Goal: Task Accomplishment & Management: Use online tool/utility

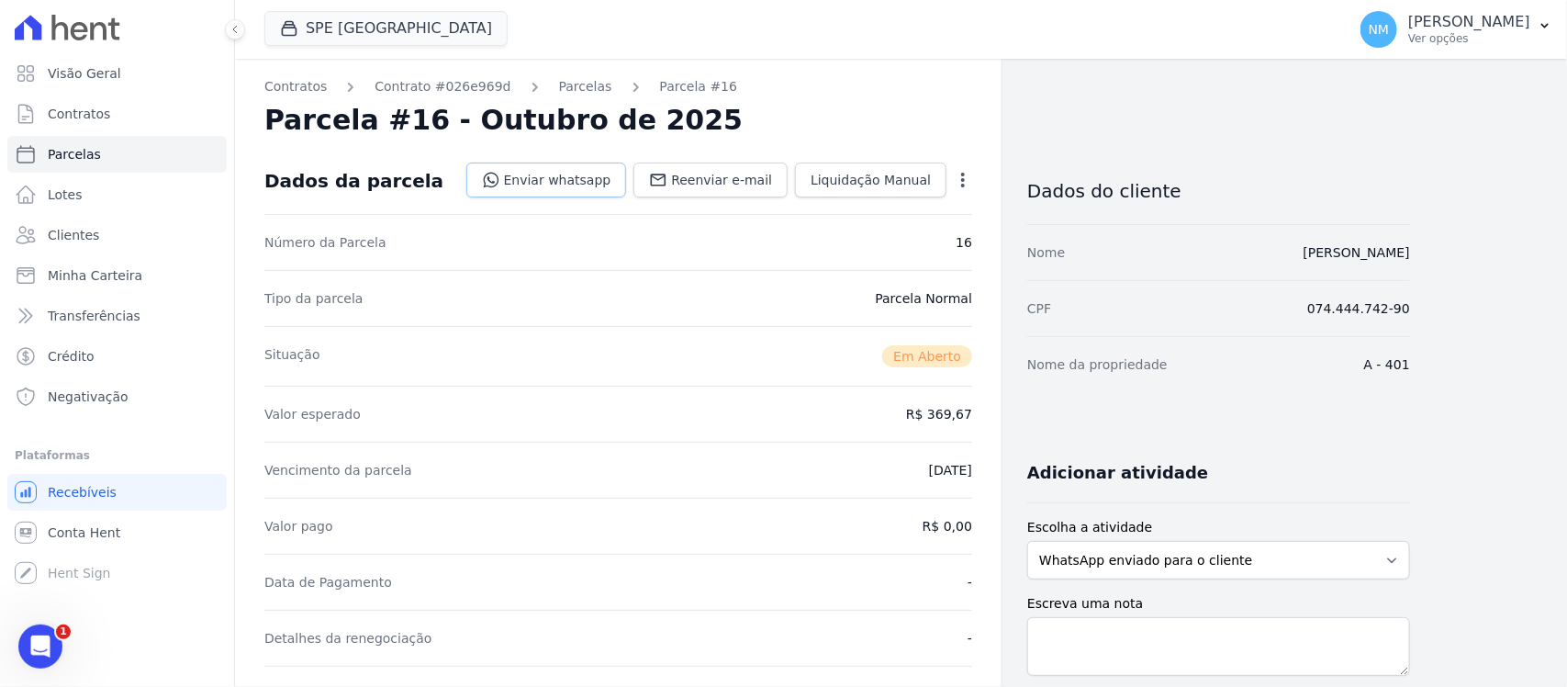
click at [584, 173] on link "Enviar whatsapp" at bounding box center [546, 180] width 161 height 35
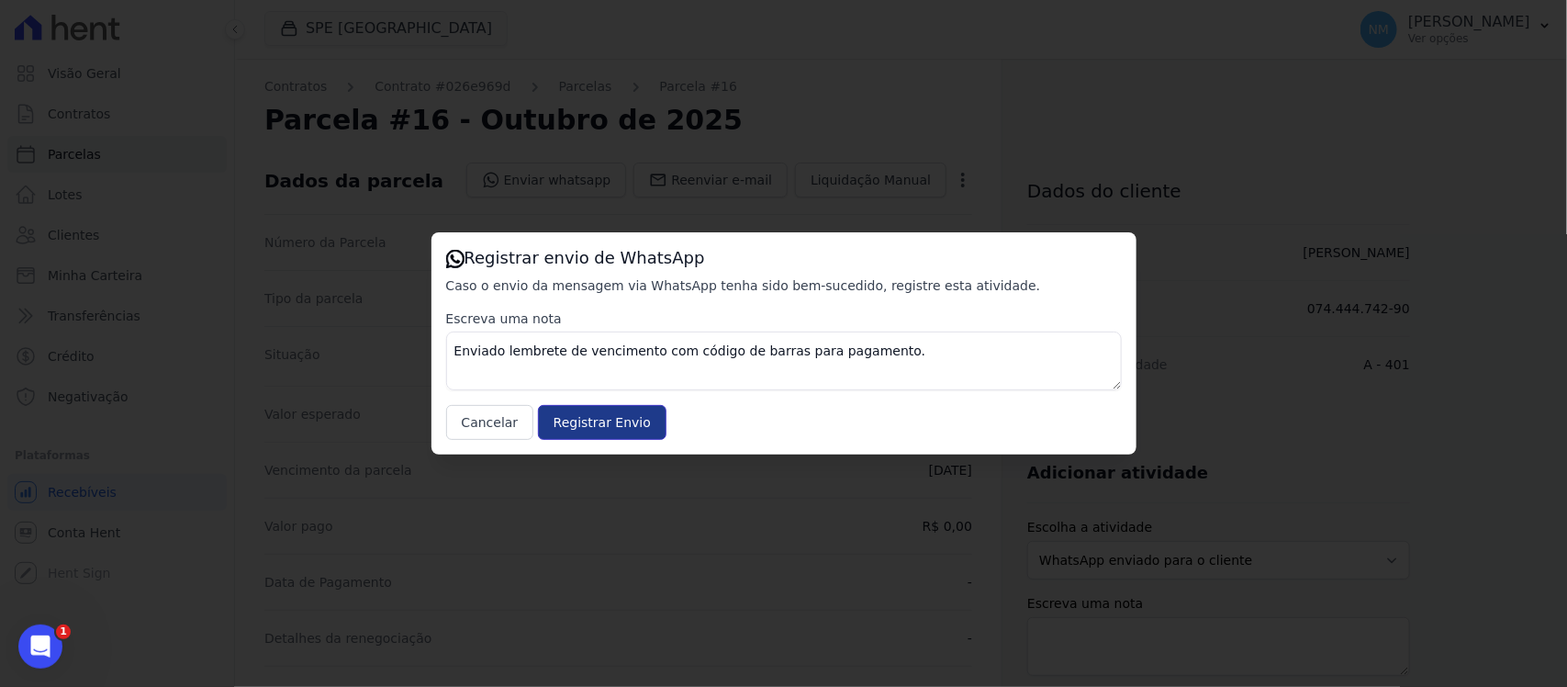
click at [630, 429] on input "Registrar Envio" at bounding box center [602, 422] width 129 height 35
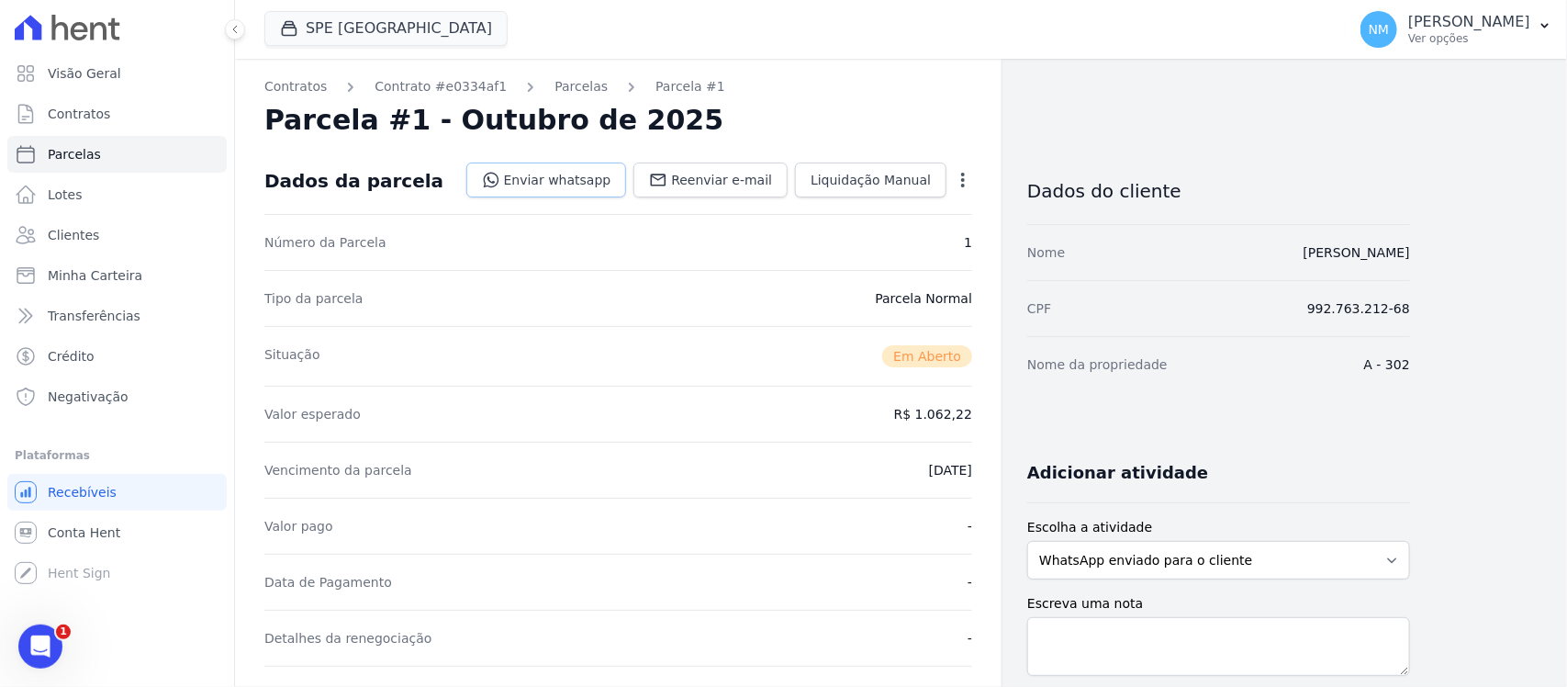
click at [589, 182] on link "Enviar whatsapp" at bounding box center [546, 180] width 161 height 35
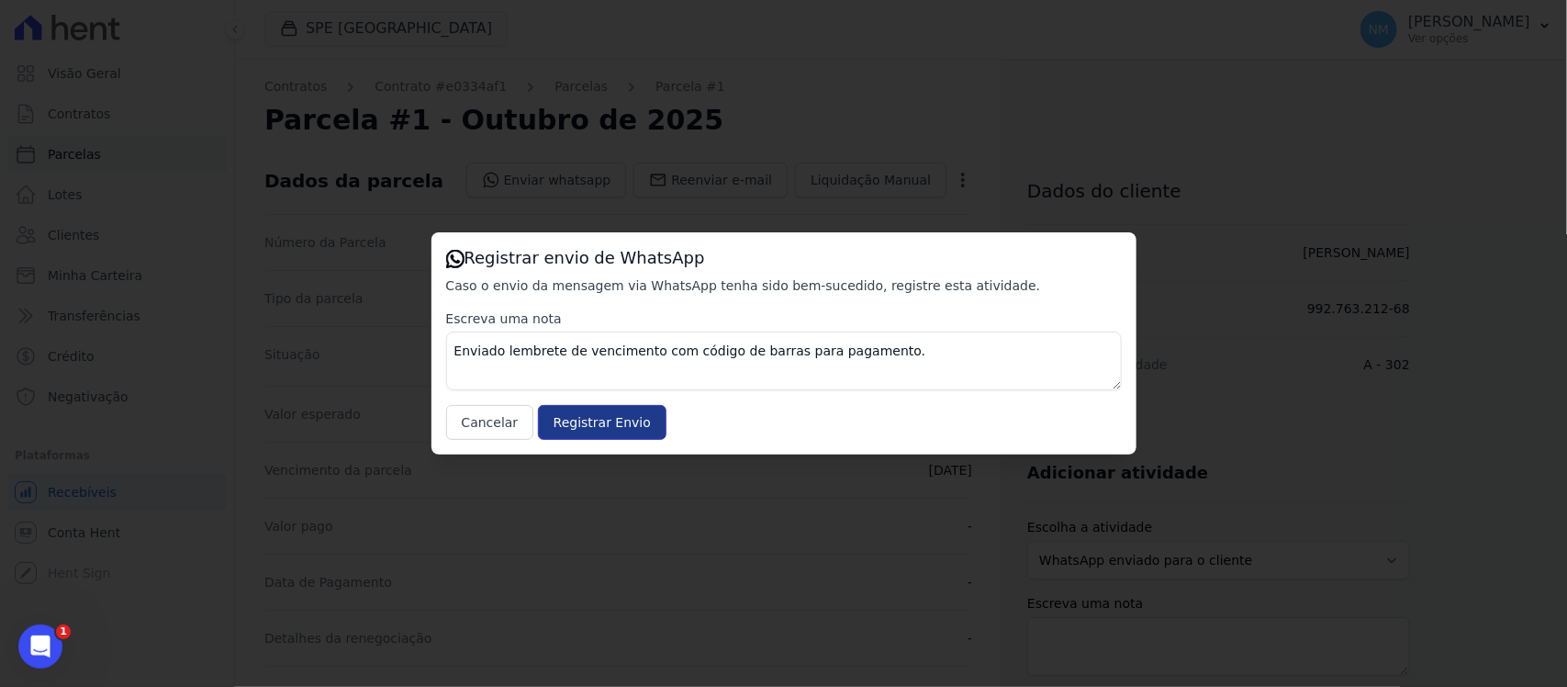
click at [611, 423] on input "Registrar Envio" at bounding box center [602, 422] width 129 height 35
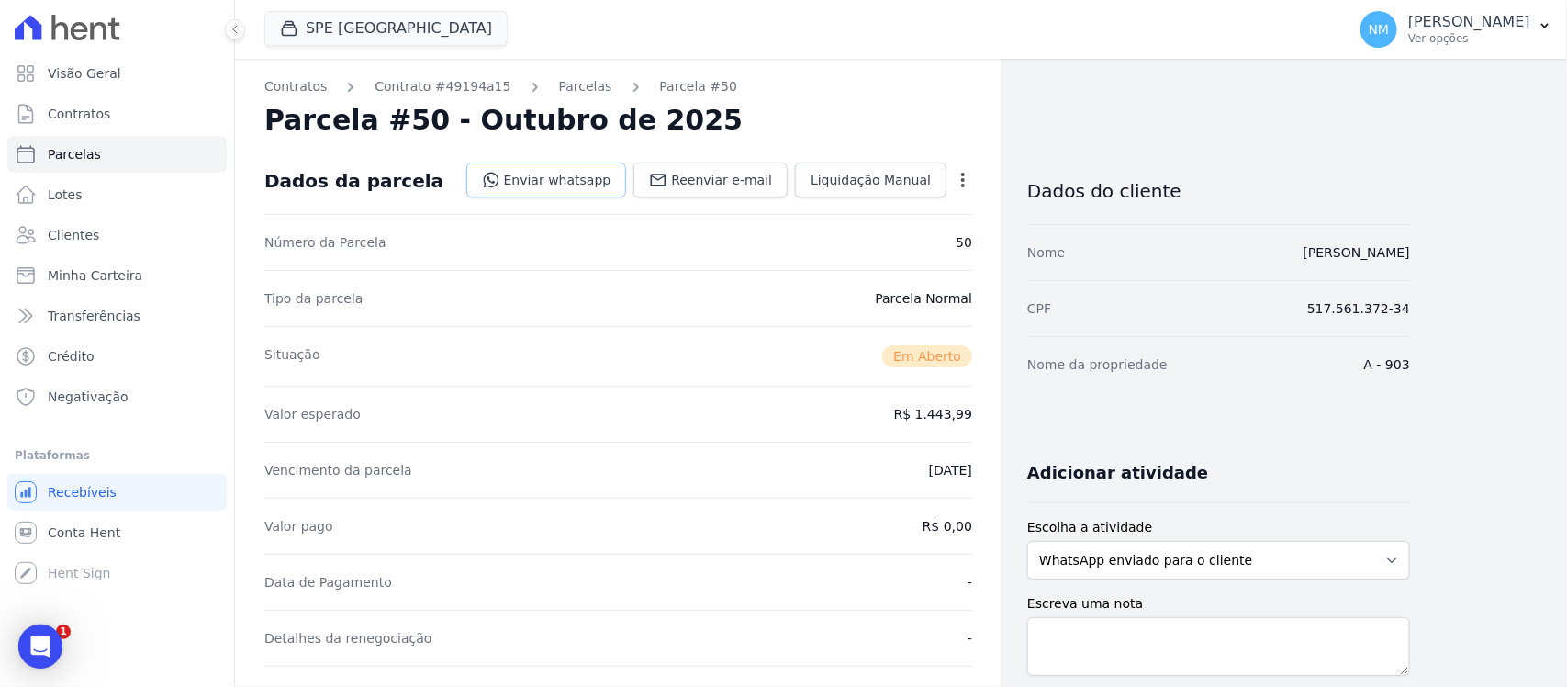
click at [549, 182] on link "Enviar whatsapp" at bounding box center [546, 180] width 161 height 35
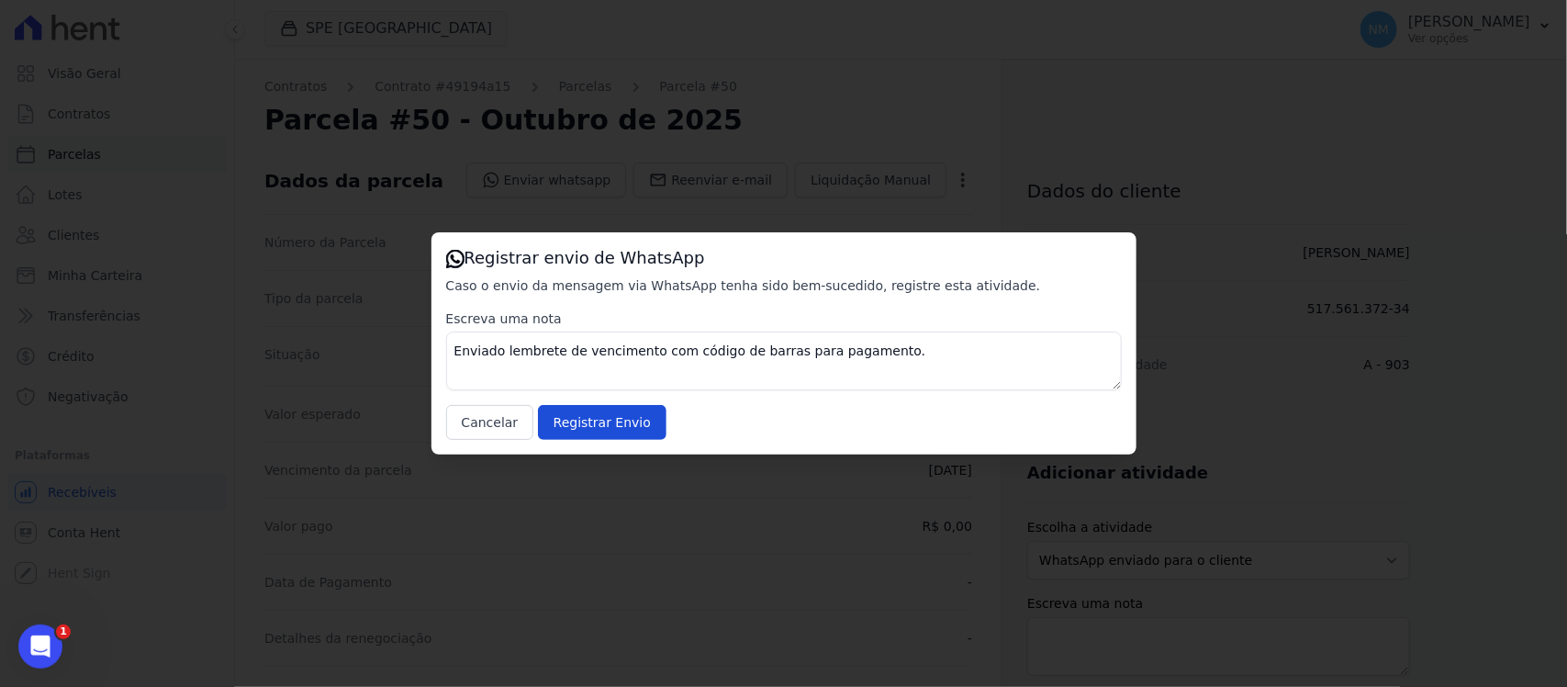
click at [608, 401] on div "Escreva uma nota Enviado lembrete de vencimento com código de barras para pagam…" at bounding box center [784, 374] width 676 height 130
click at [606, 427] on input "Registrar Envio" at bounding box center [602, 422] width 129 height 35
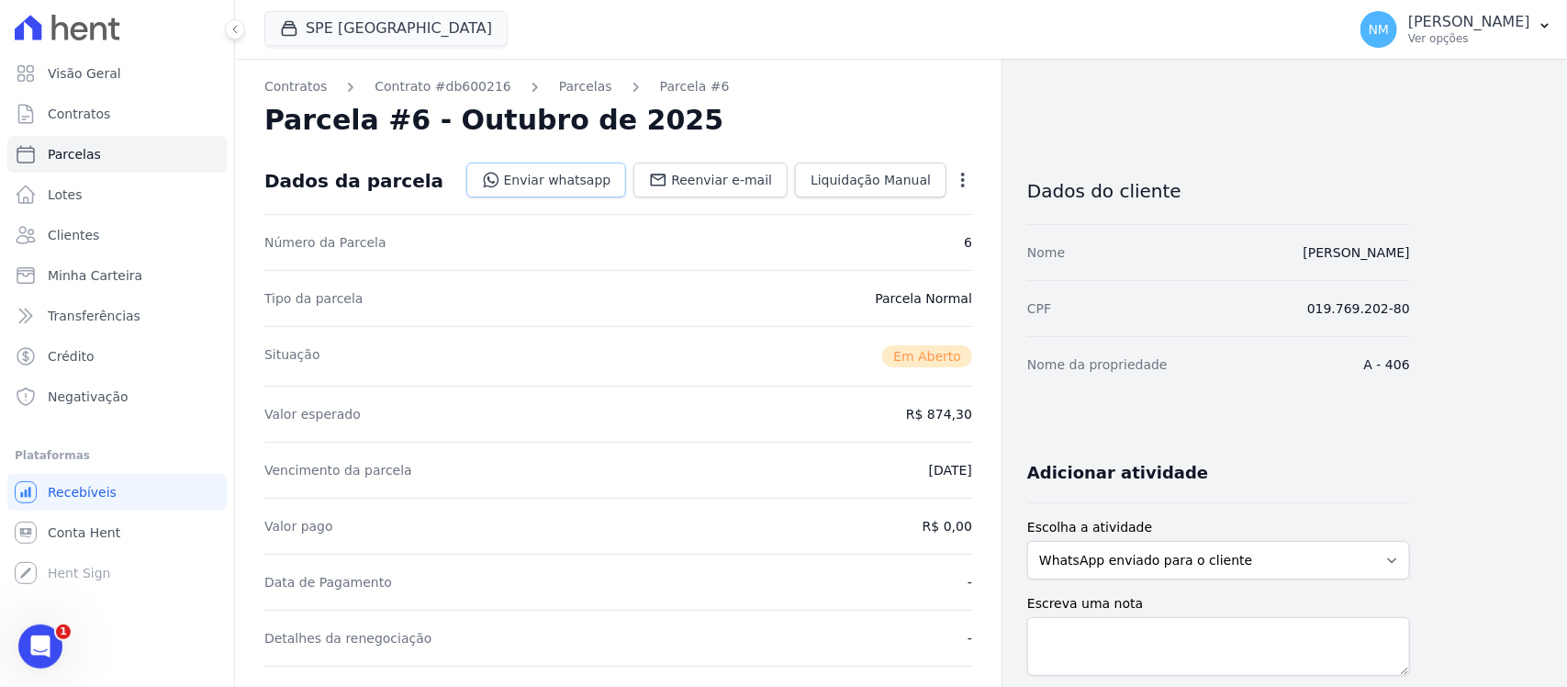
click at [593, 180] on link "Enviar whatsapp" at bounding box center [546, 180] width 161 height 35
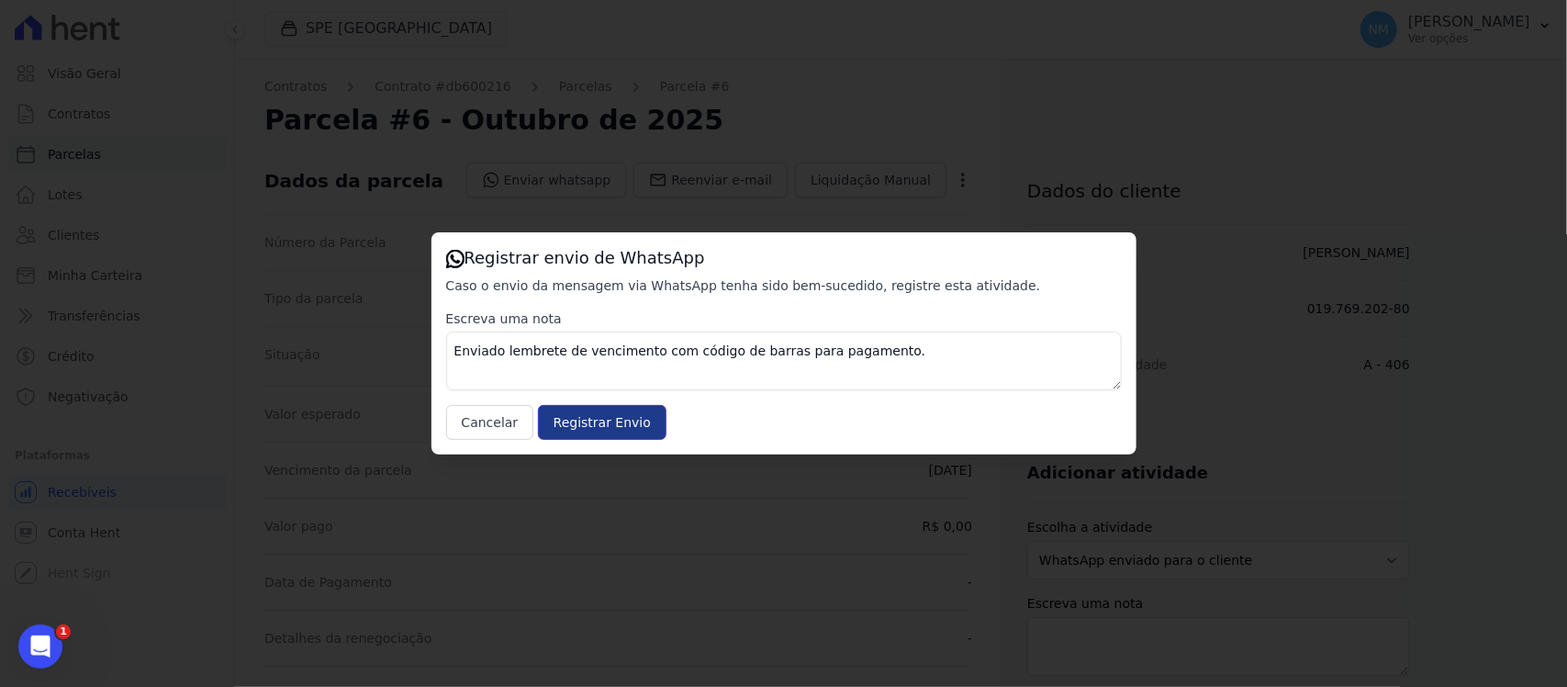
click at [617, 418] on input "Registrar Envio" at bounding box center [602, 422] width 129 height 35
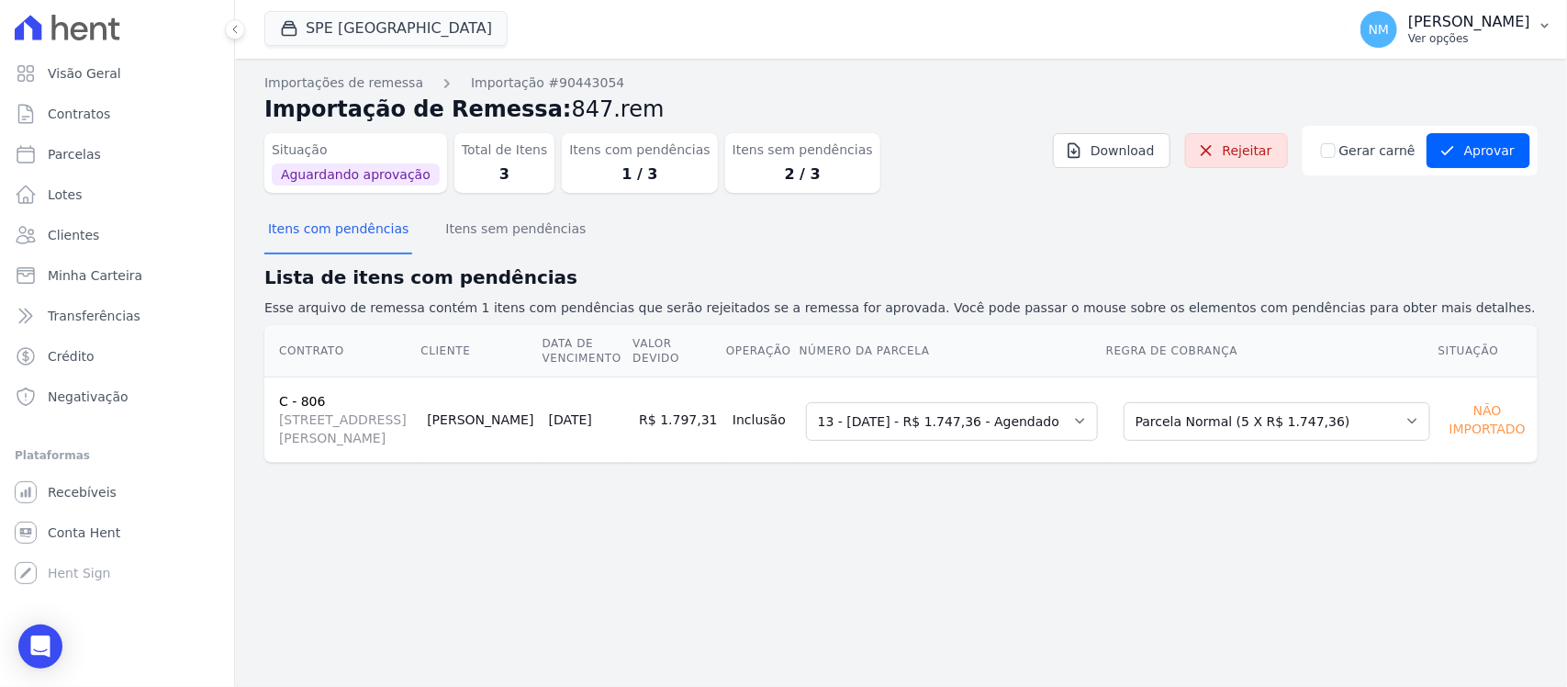
click at [1486, 29] on p "[PERSON_NAME]" at bounding box center [1469, 22] width 122 height 18
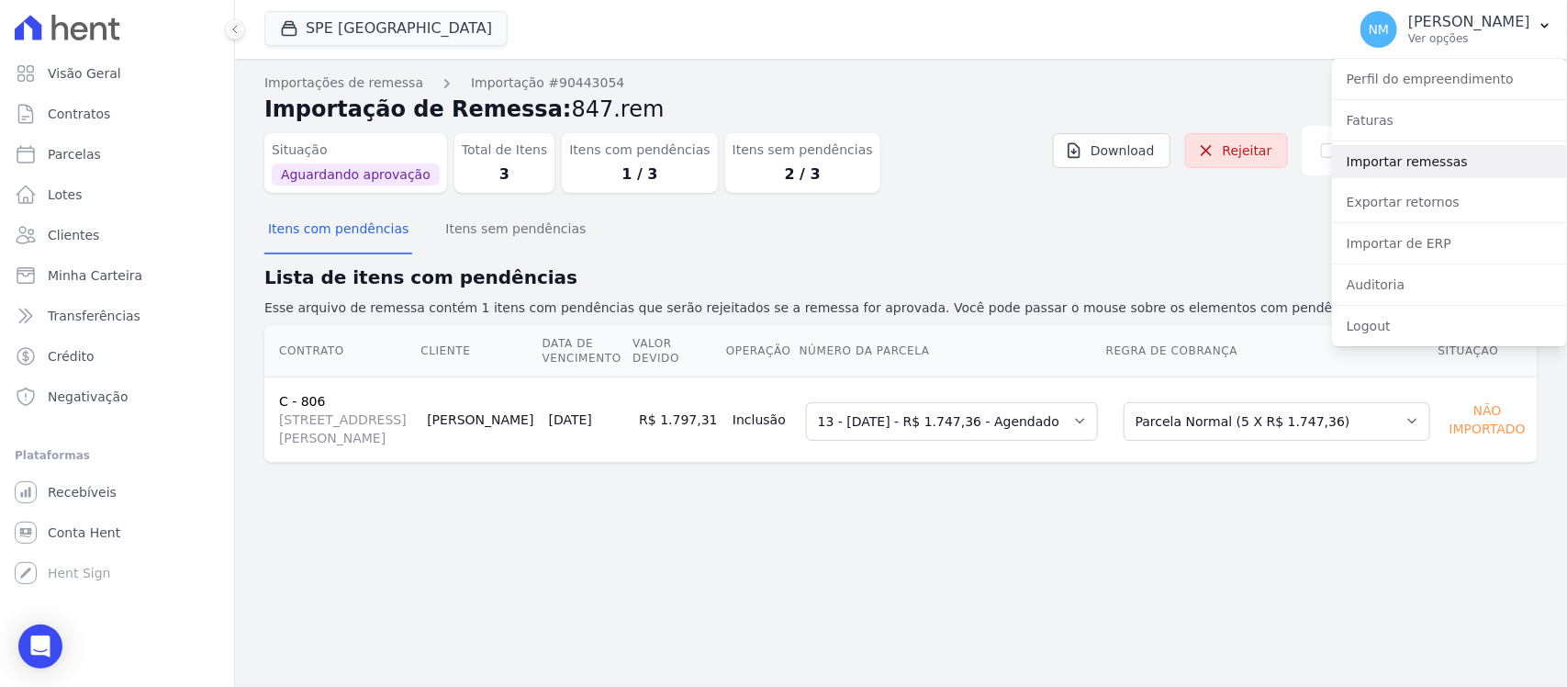
click at [1389, 161] on link "Importar remessas" at bounding box center [1449, 161] width 235 height 33
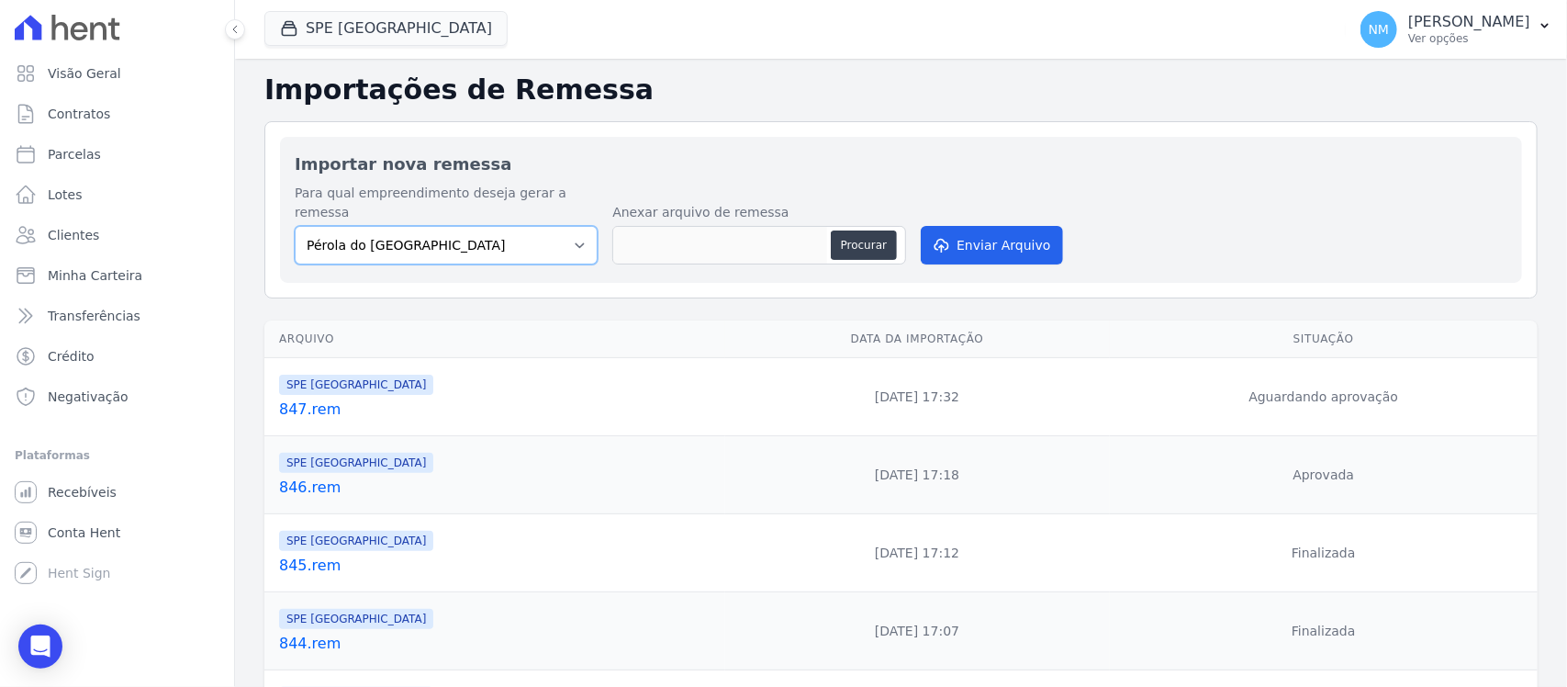
click at [581, 227] on select "Pérola do Tocantins SPE Montenegro" at bounding box center [446, 245] width 303 height 39
click at [338, 398] on link "847.rem" at bounding box center [498, 409] width 439 height 22
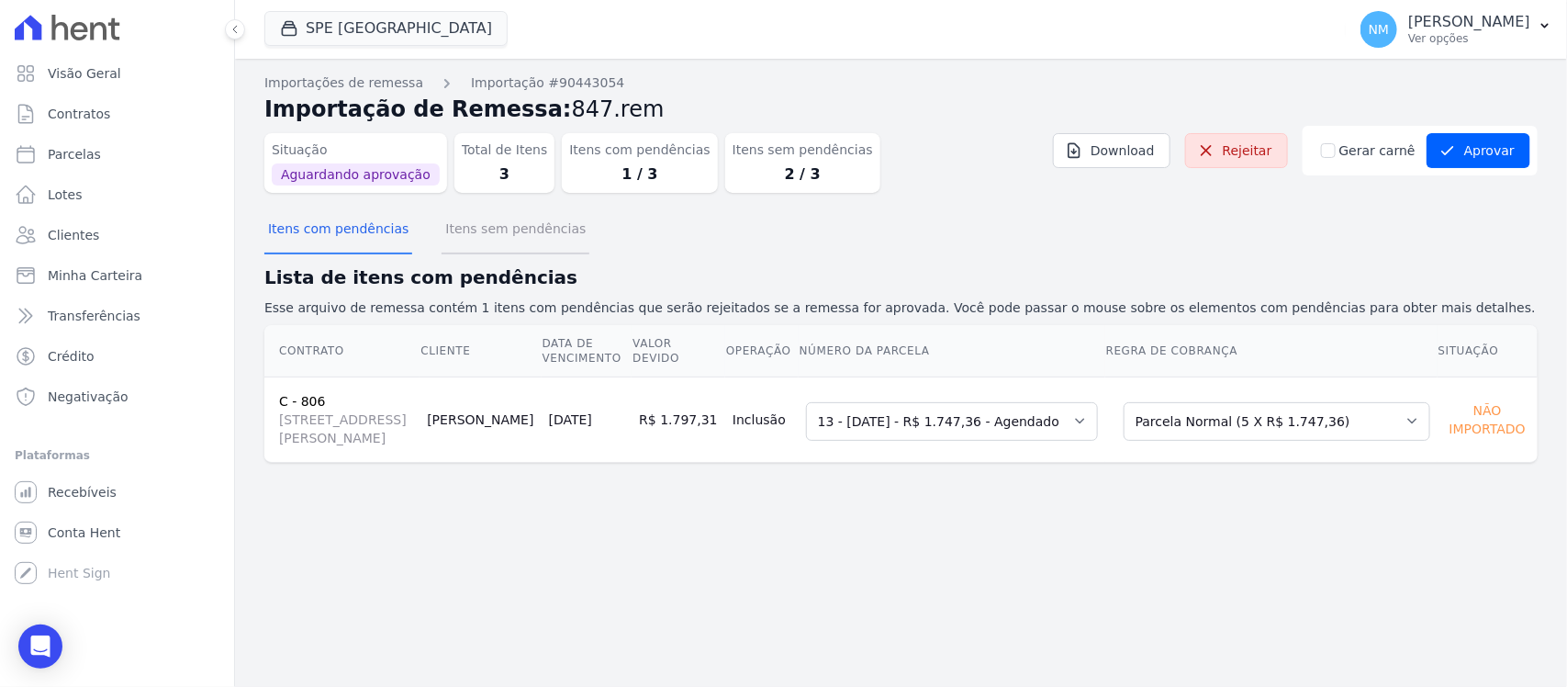
click at [539, 232] on button "Itens sem pendências" at bounding box center [516, 231] width 148 height 48
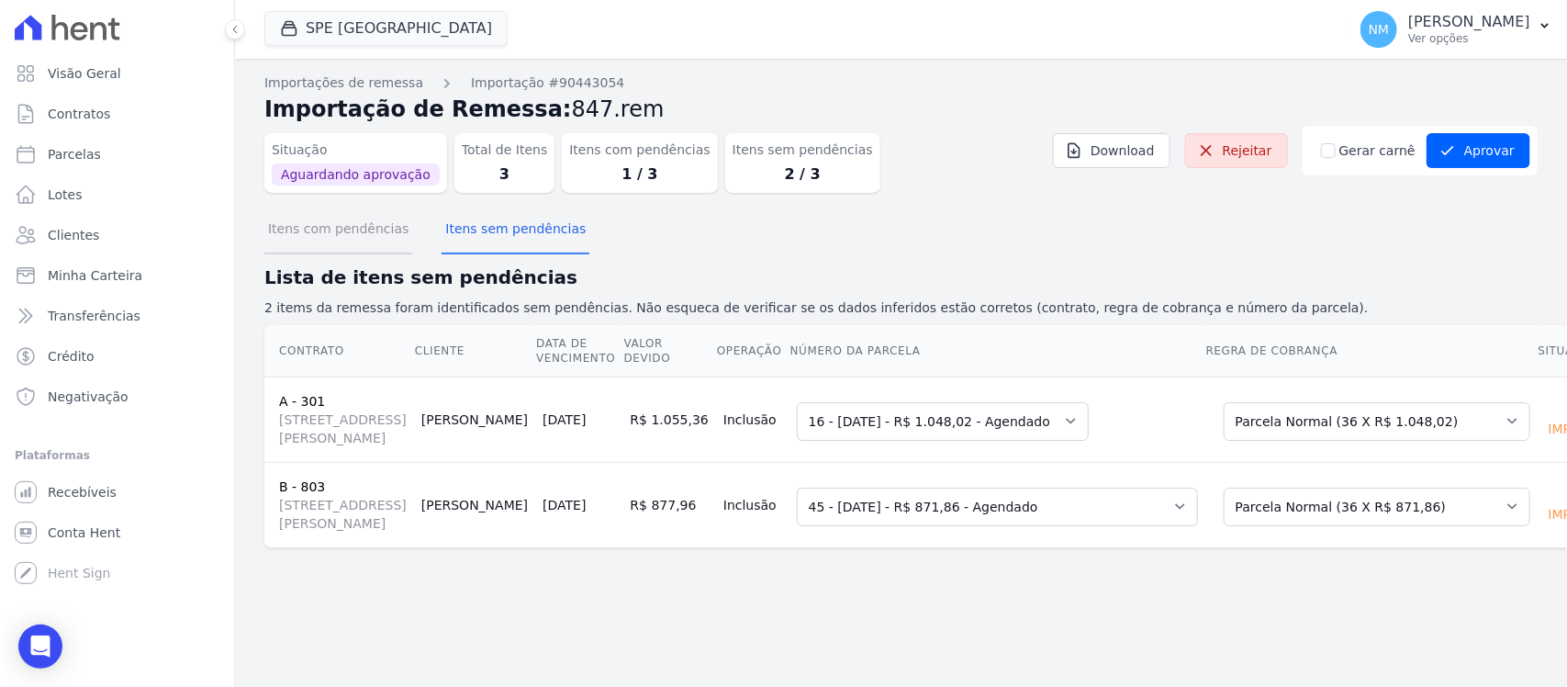
click at [363, 240] on button "Itens com pendências" at bounding box center [338, 231] width 148 height 48
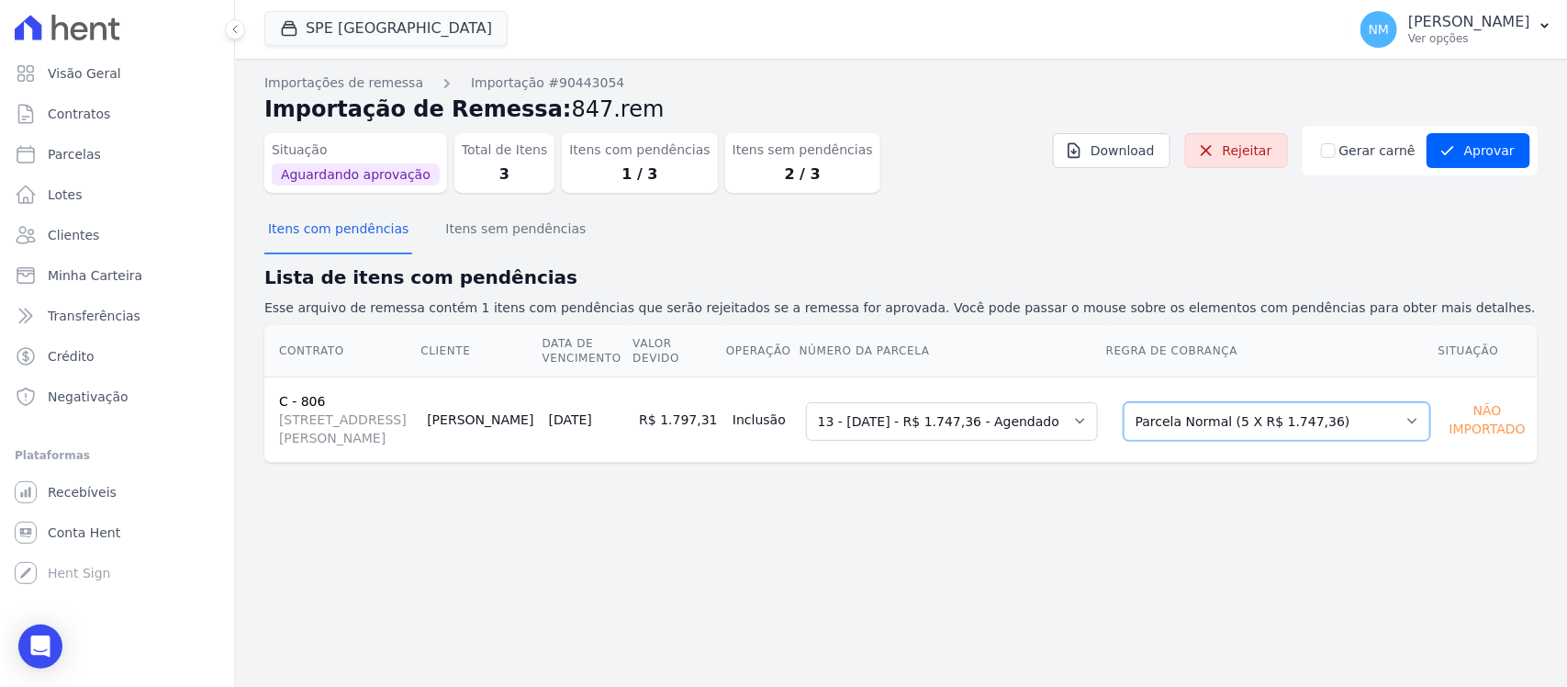
click at [1385, 419] on select "Selecione uma Nova Parcela Avulsa Parcela Avulsa Existente Financiamento CEF (1…" at bounding box center [1277, 421] width 307 height 39
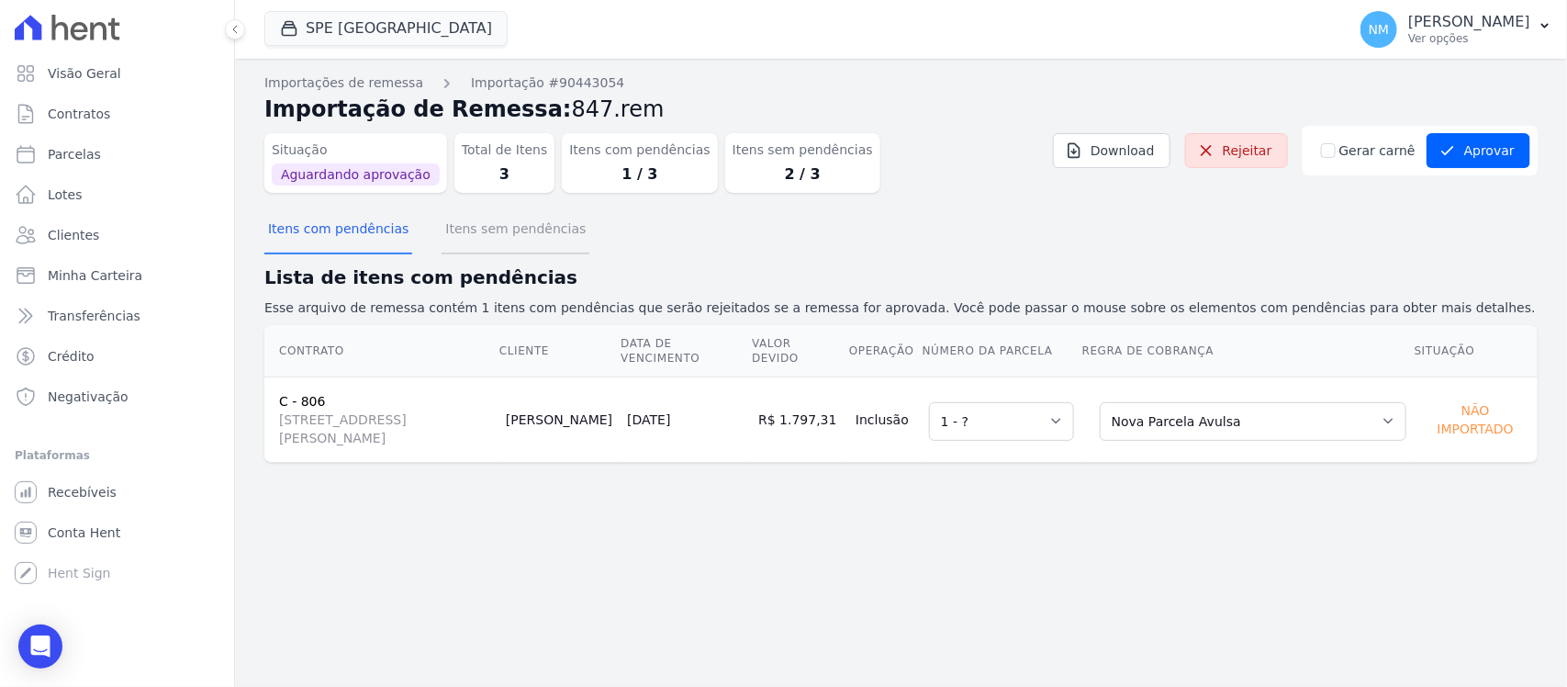
click at [460, 236] on button "Itens sem pendências" at bounding box center [516, 231] width 148 height 48
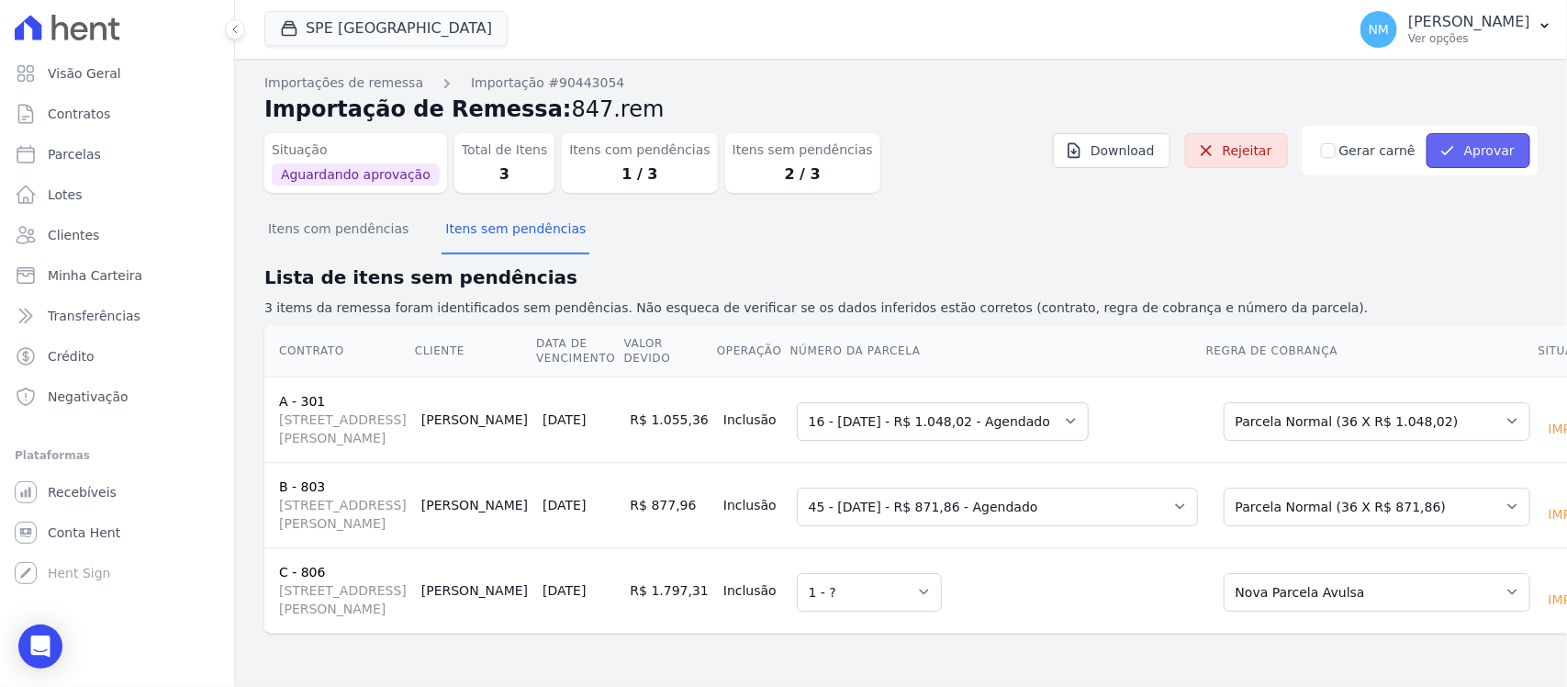
click at [1486, 152] on button "Aprovar" at bounding box center [1479, 150] width 104 height 35
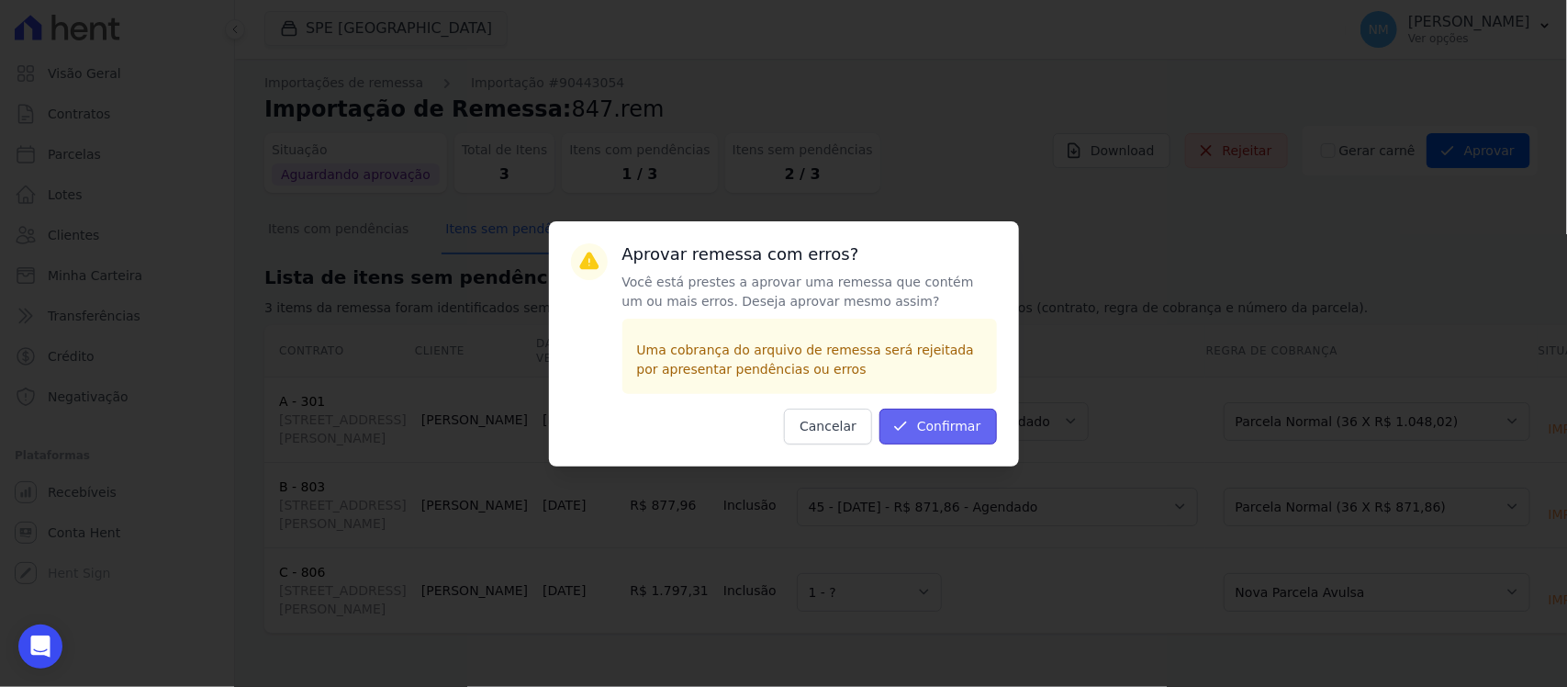
click at [946, 429] on button "Confirmar" at bounding box center [939, 427] width 118 height 36
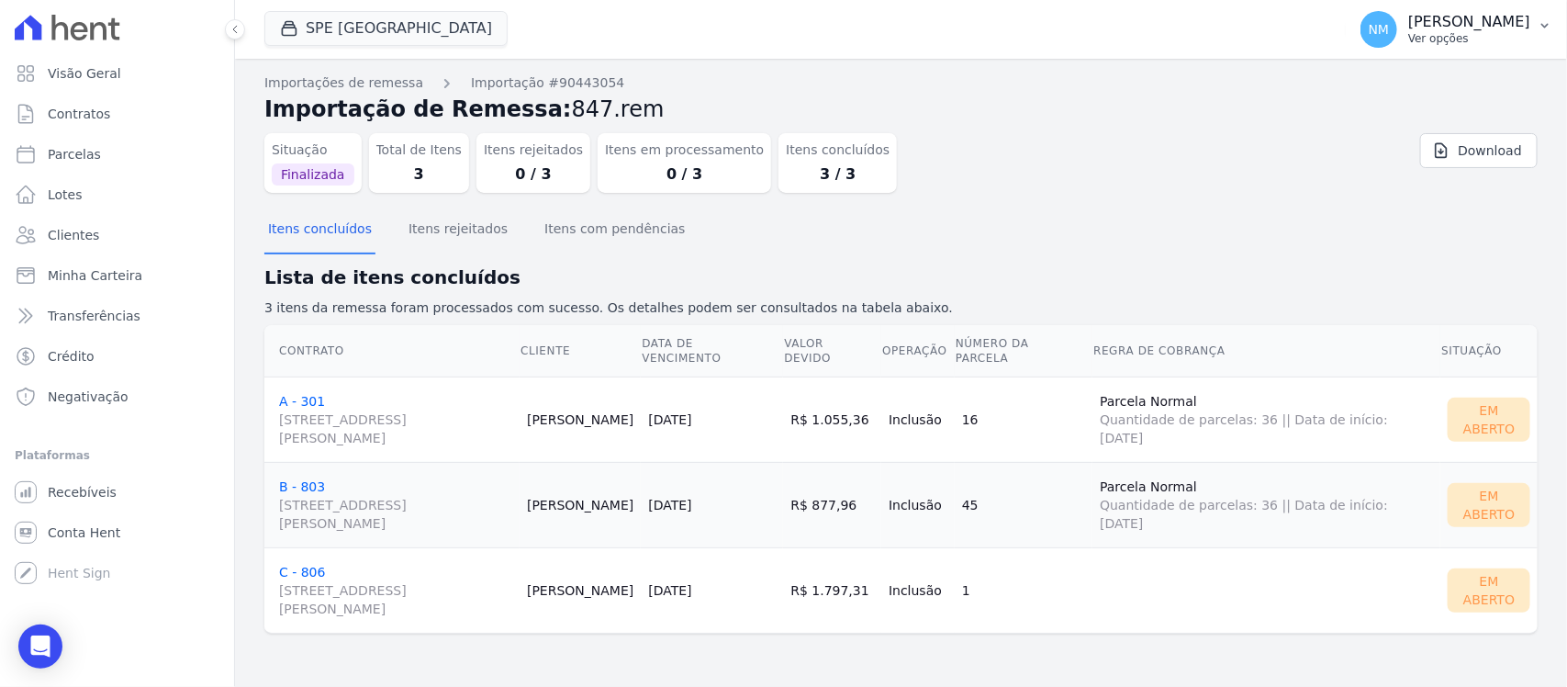
click at [1520, 24] on p "[PERSON_NAME]" at bounding box center [1469, 22] width 122 height 18
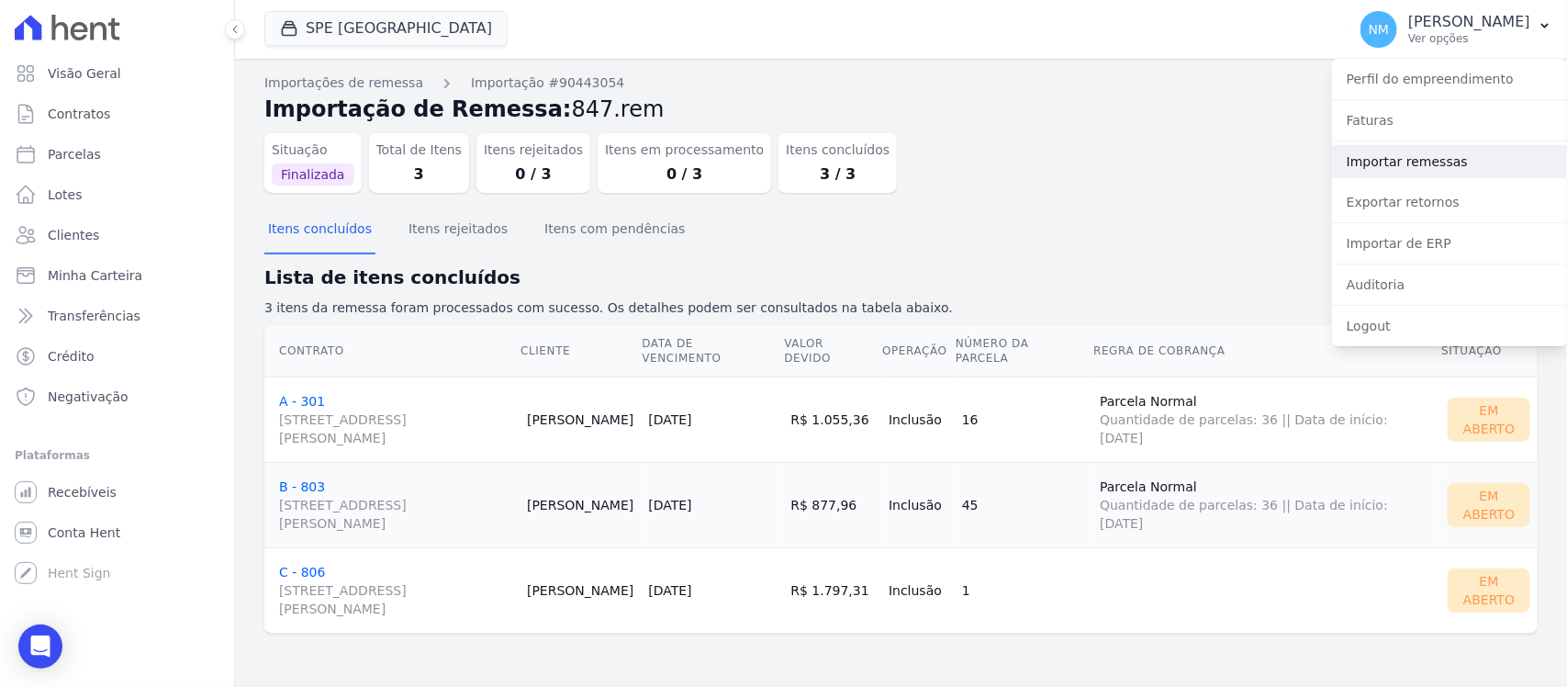
click at [1442, 156] on link "Importar remessas" at bounding box center [1449, 161] width 235 height 33
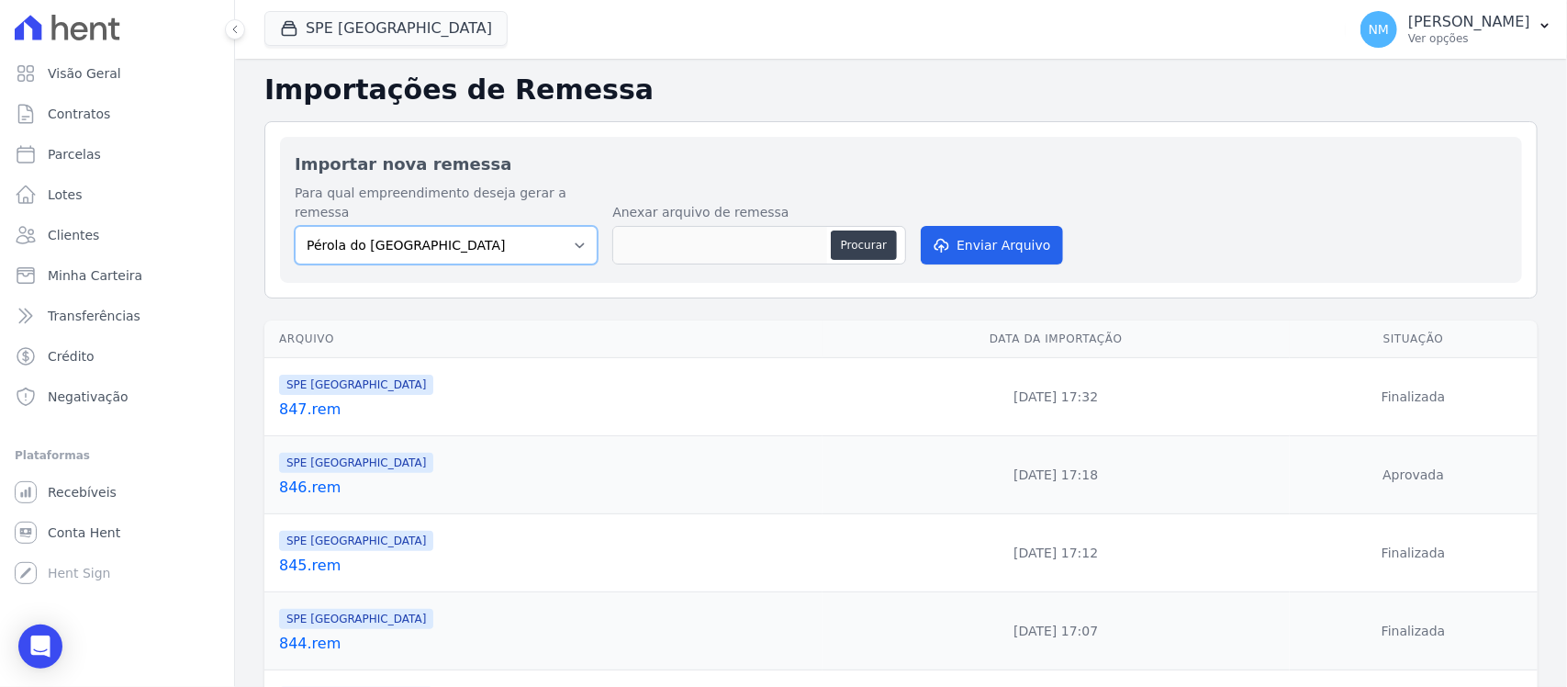
click at [540, 226] on select "Pérola do Tocantins SPE Montenegro" at bounding box center [446, 245] width 303 height 39
select select "168bdd06-a3dd-4988-b5a9-b0a7c7bf8968"
click at [295, 226] on select "Pérola do Tocantins SPE Montenegro" at bounding box center [446, 245] width 303 height 39
click at [845, 230] on button "Procurar" at bounding box center [864, 244] width 66 height 29
type input "848.rem"
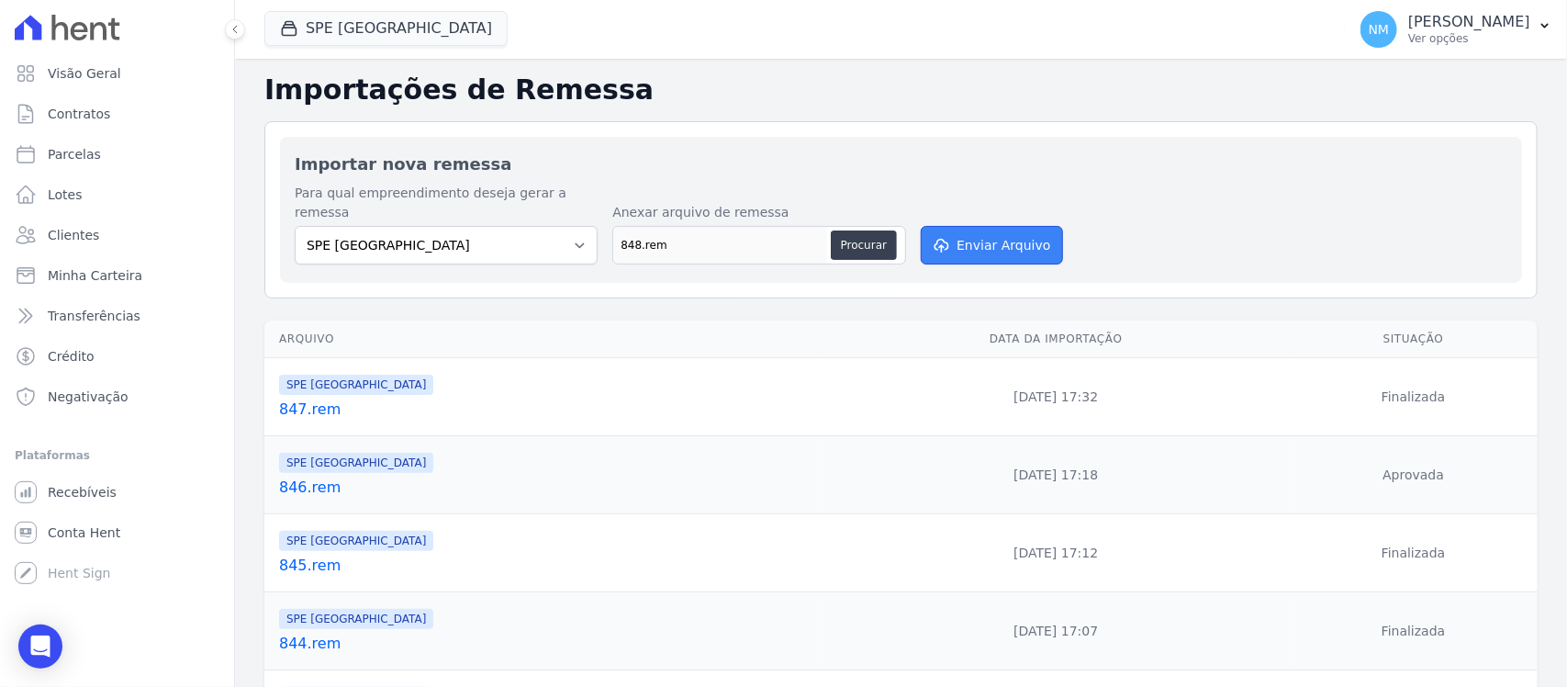
click at [989, 230] on button "Enviar Arquivo" at bounding box center [991, 245] width 141 height 39
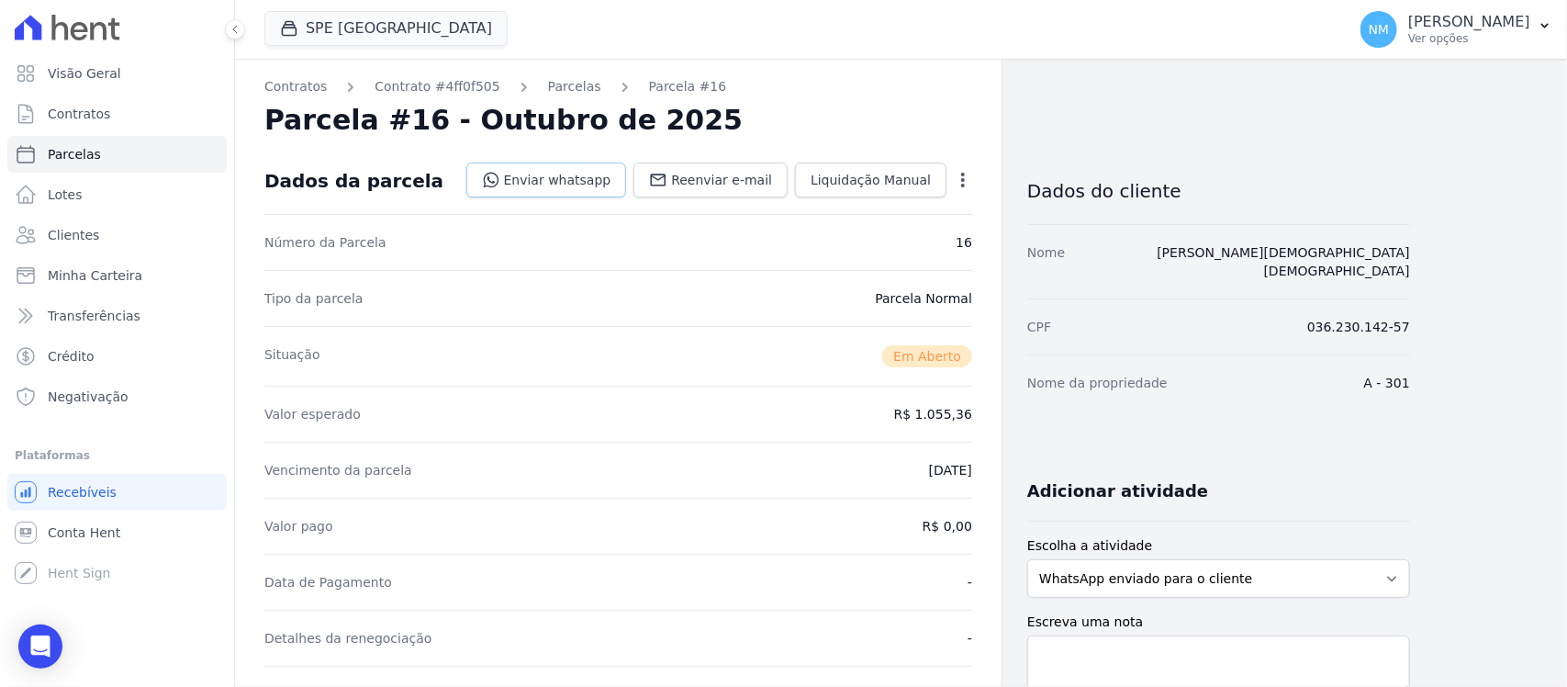
click at [607, 181] on link "Enviar whatsapp" at bounding box center [546, 180] width 161 height 35
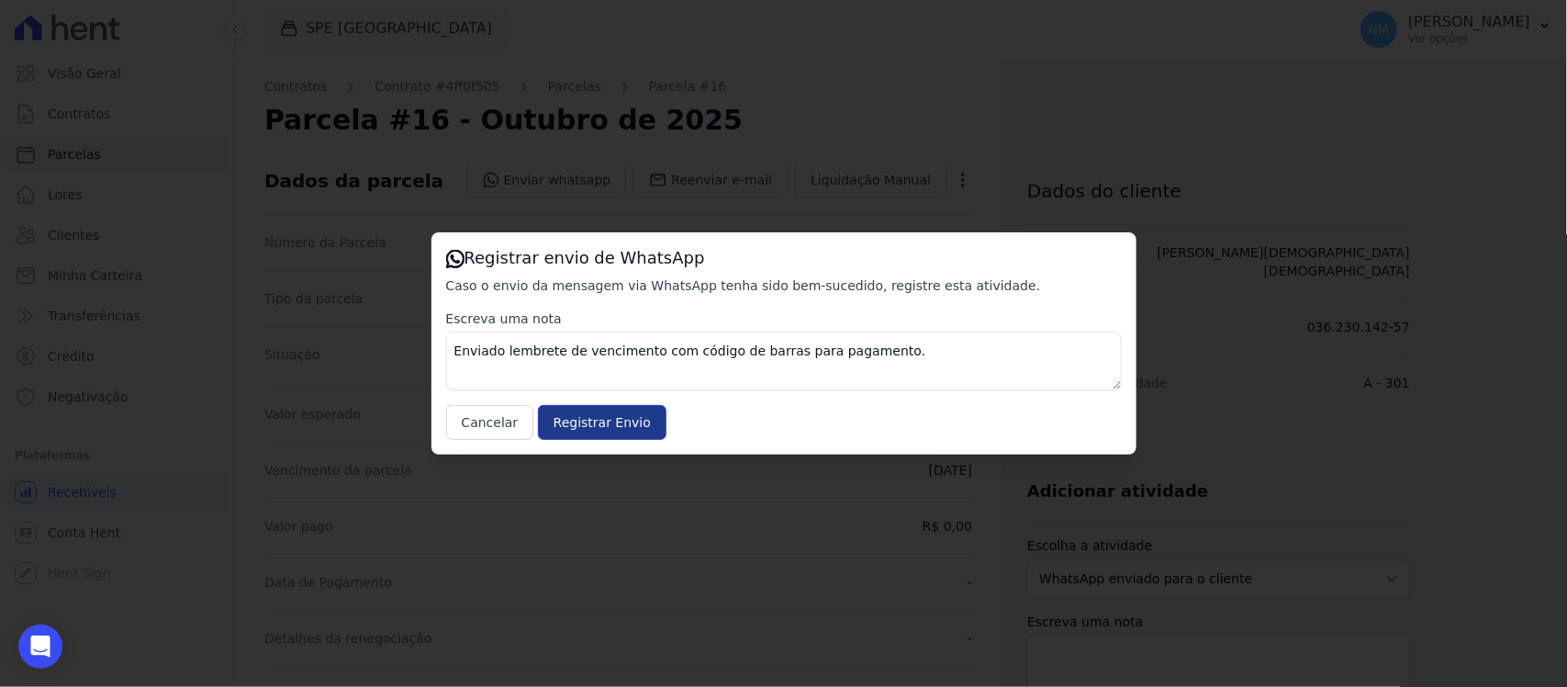
click at [626, 418] on input "Registrar Envio" at bounding box center [602, 422] width 129 height 35
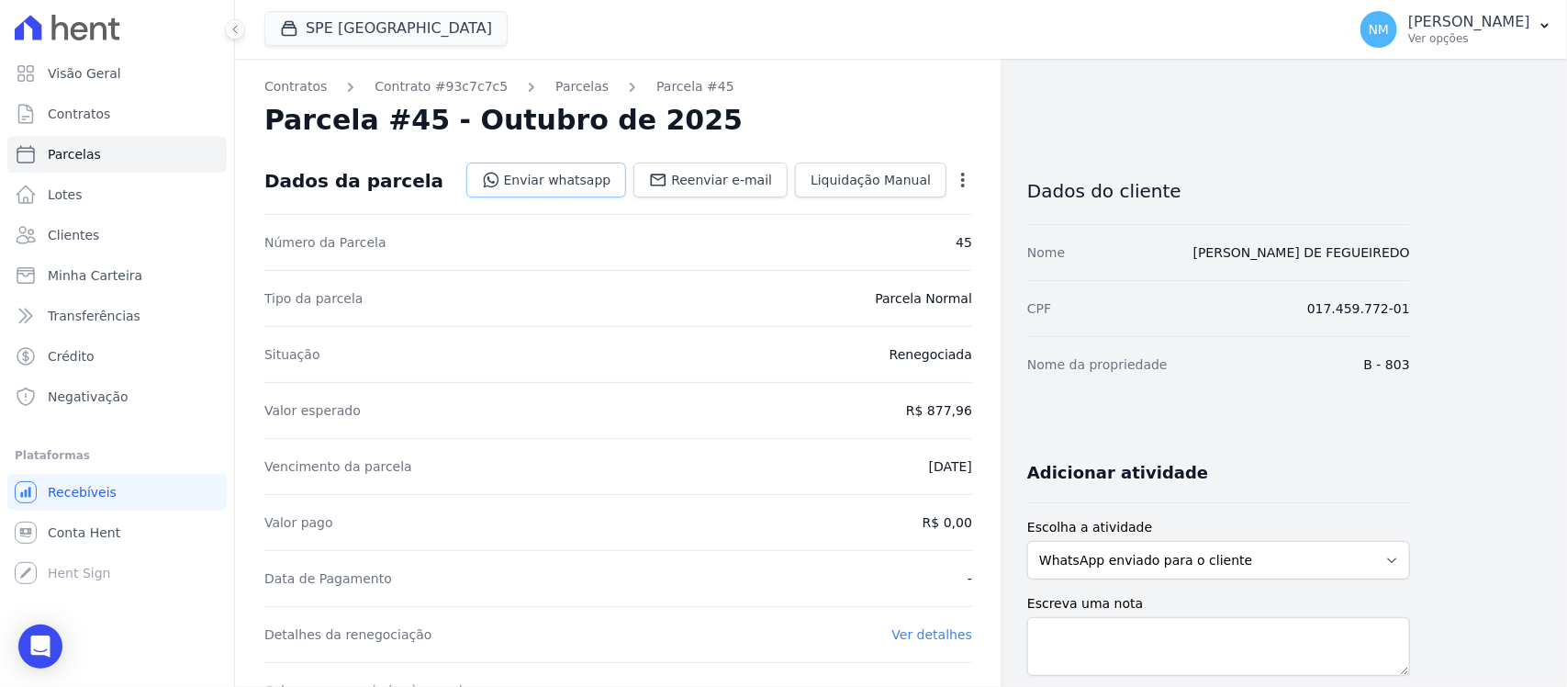
click at [557, 182] on link "Enviar whatsapp" at bounding box center [546, 180] width 161 height 35
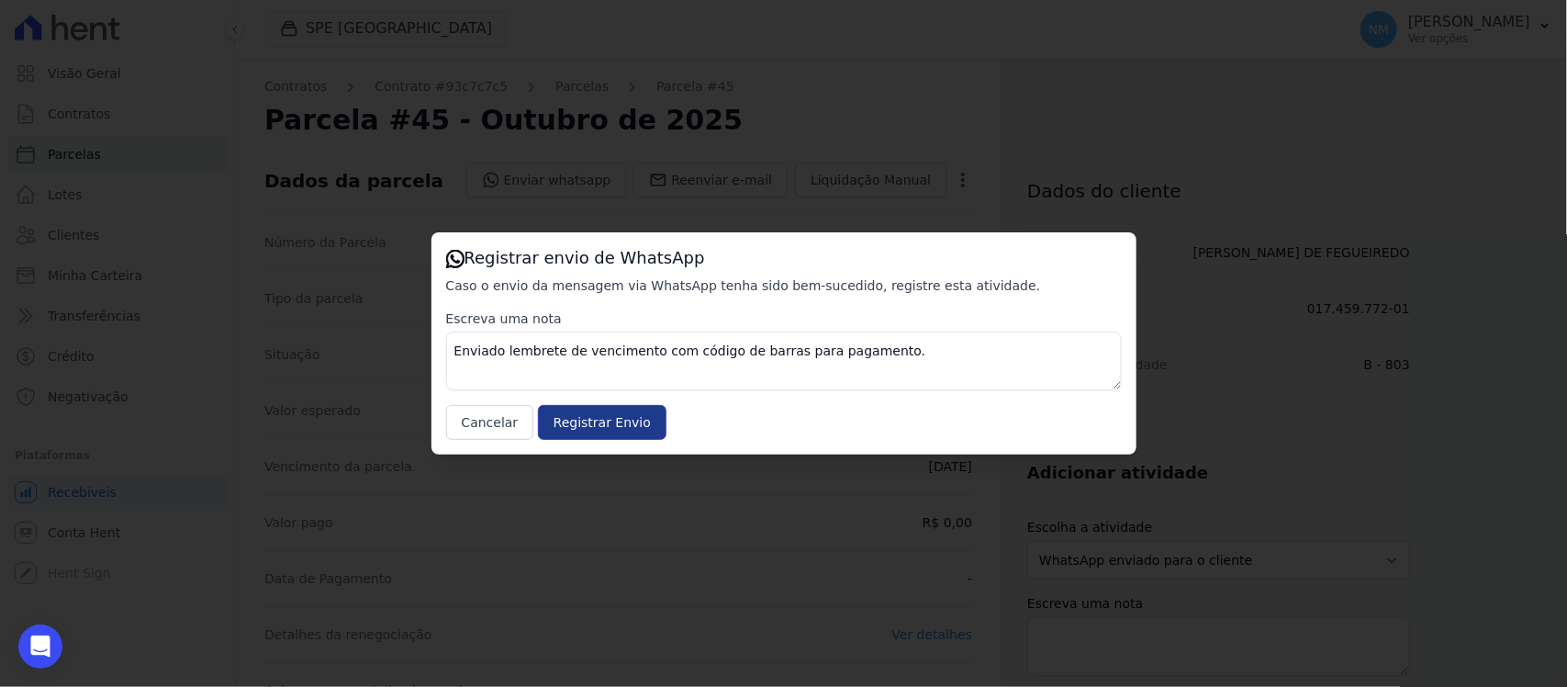
click at [625, 416] on input "Registrar Envio" at bounding box center [602, 422] width 129 height 35
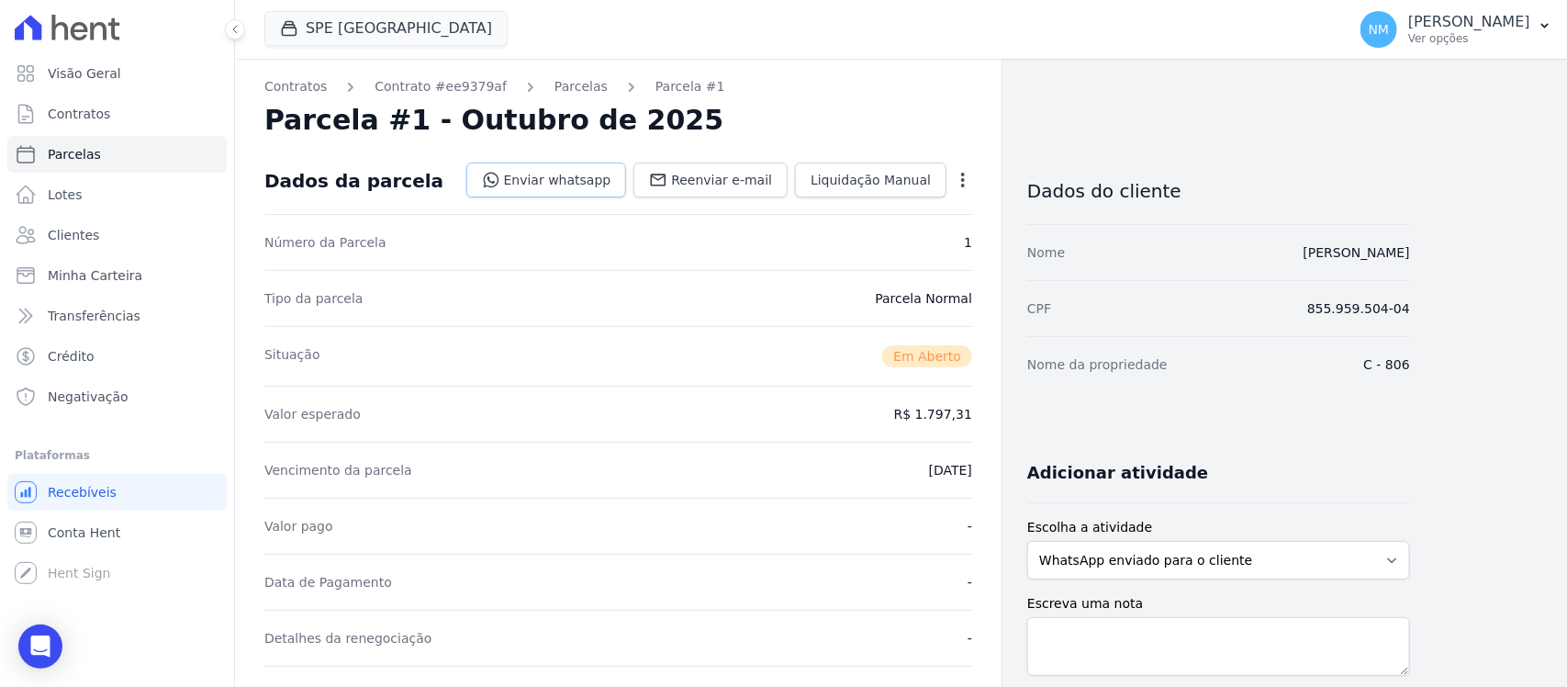
click at [565, 174] on link "Enviar whatsapp" at bounding box center [546, 180] width 161 height 35
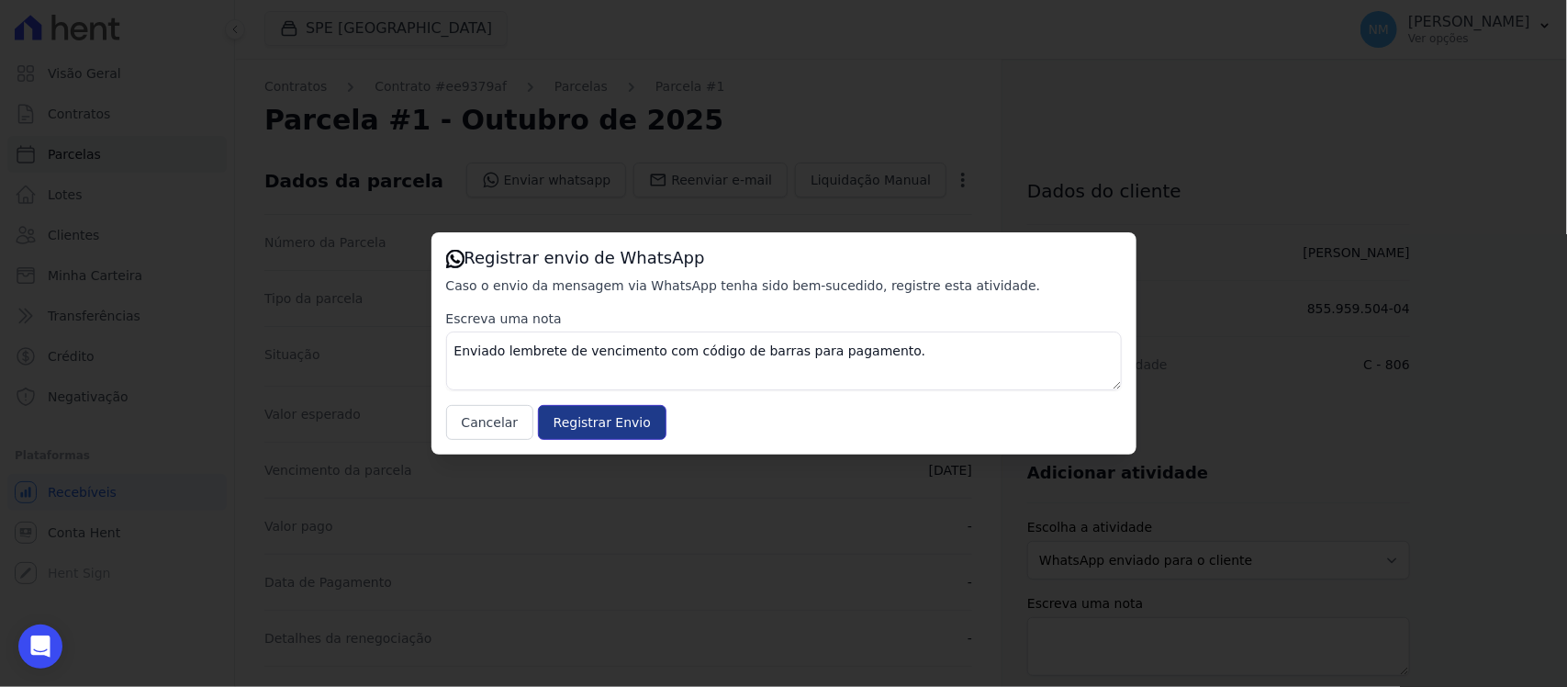
click at [631, 414] on input "Registrar Envio" at bounding box center [602, 422] width 129 height 35
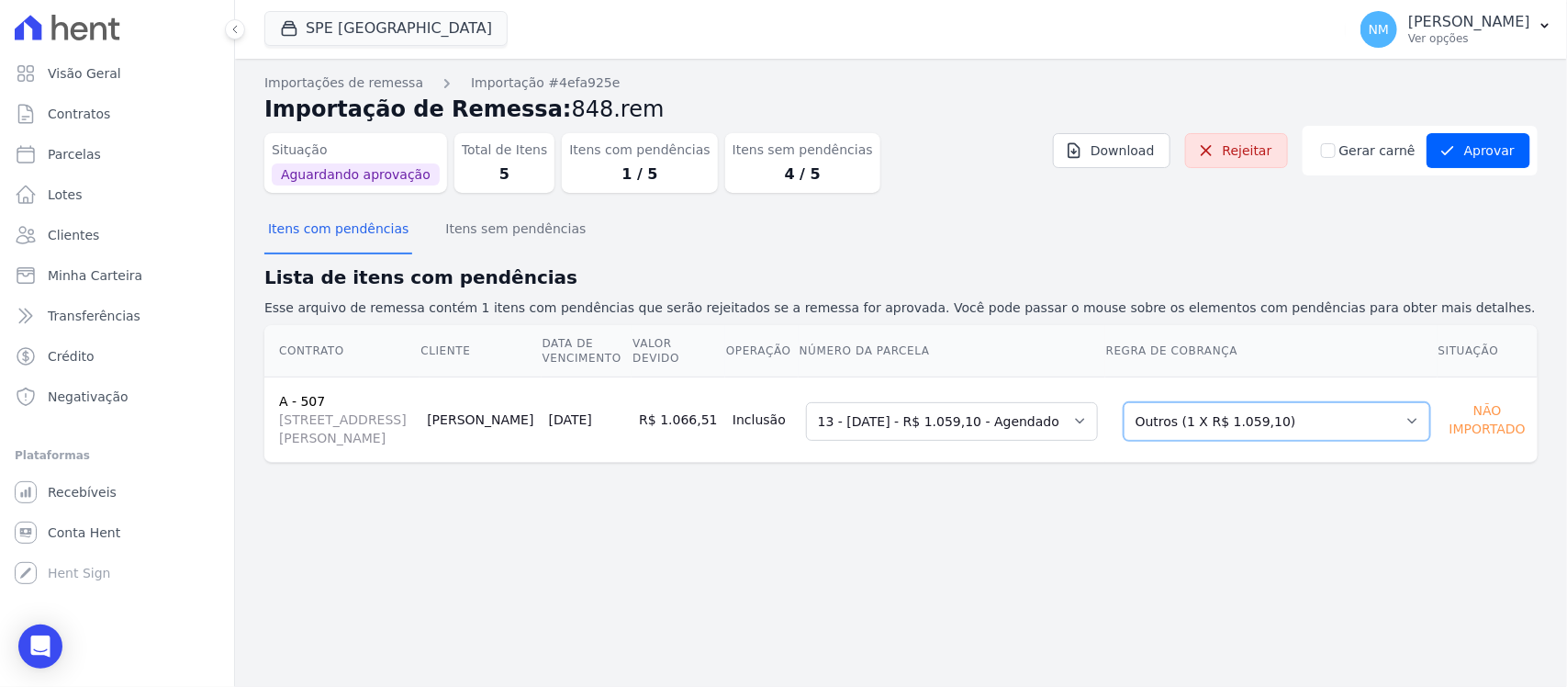
click at [1397, 416] on select "Selecione uma Nova Parcela Avulsa Parcela Avulsa Existente Sinal (1 X R$ 5.500,…" at bounding box center [1277, 421] width 307 height 39
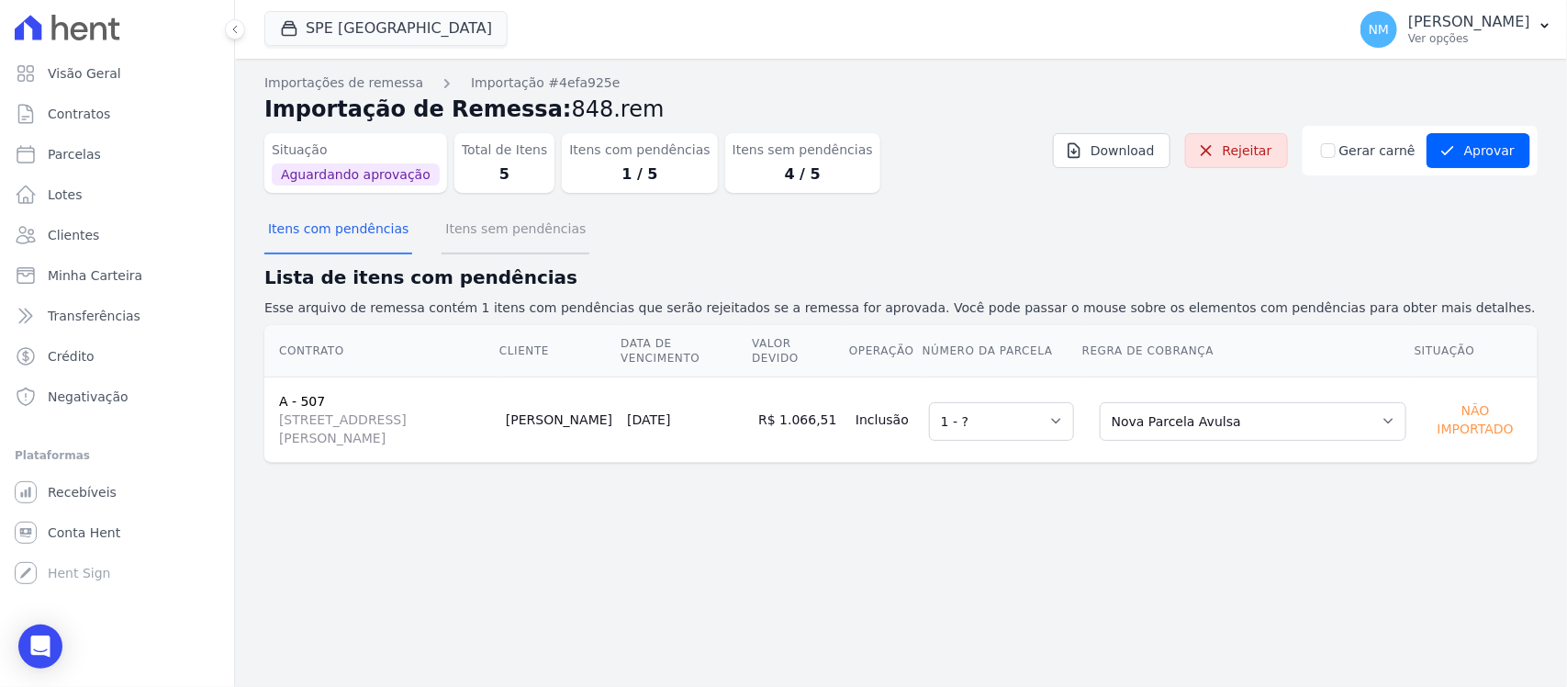
drag, startPoint x: 503, startPoint y: 232, endPoint x: 553, endPoint y: 240, distance: 50.1
click at [503, 232] on button "Itens sem pendências" at bounding box center [516, 231] width 148 height 48
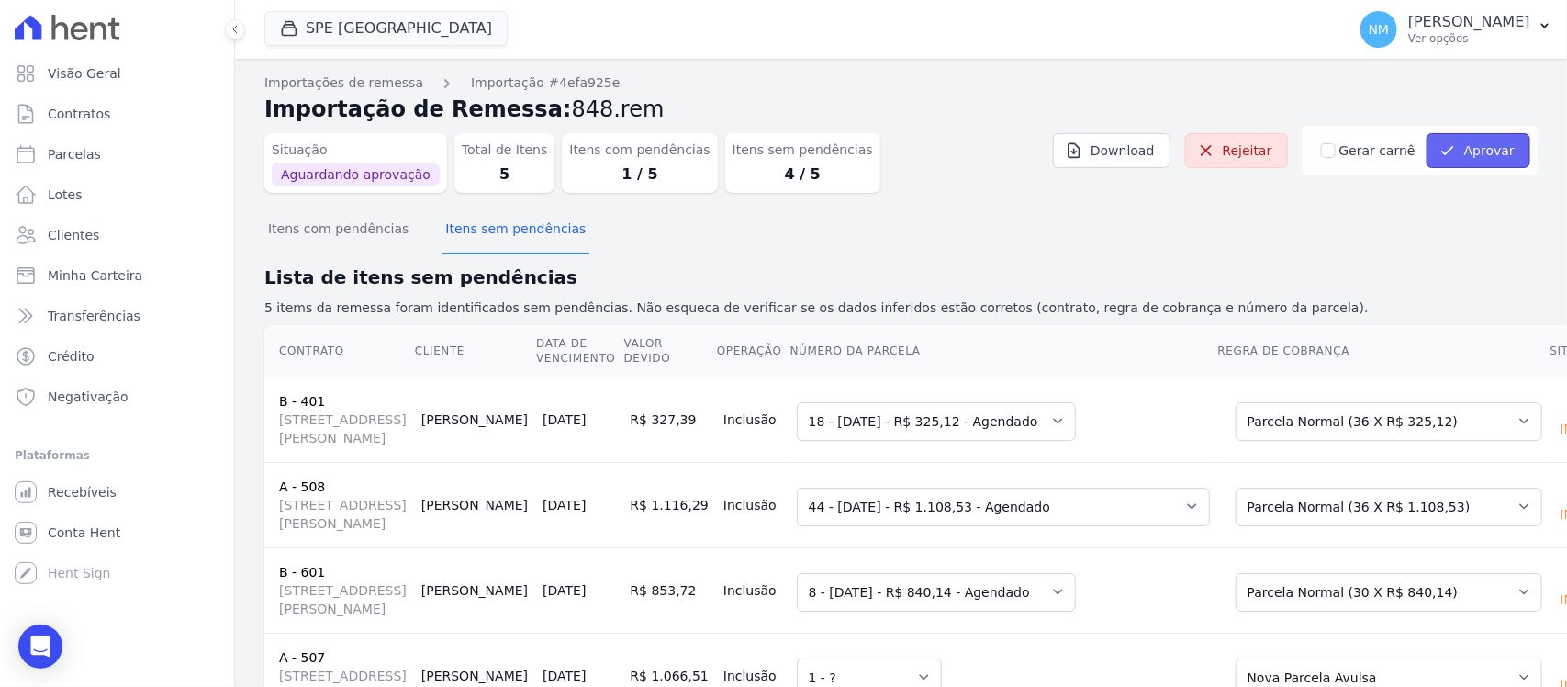
click at [1475, 150] on button "Aprovar" at bounding box center [1479, 150] width 104 height 35
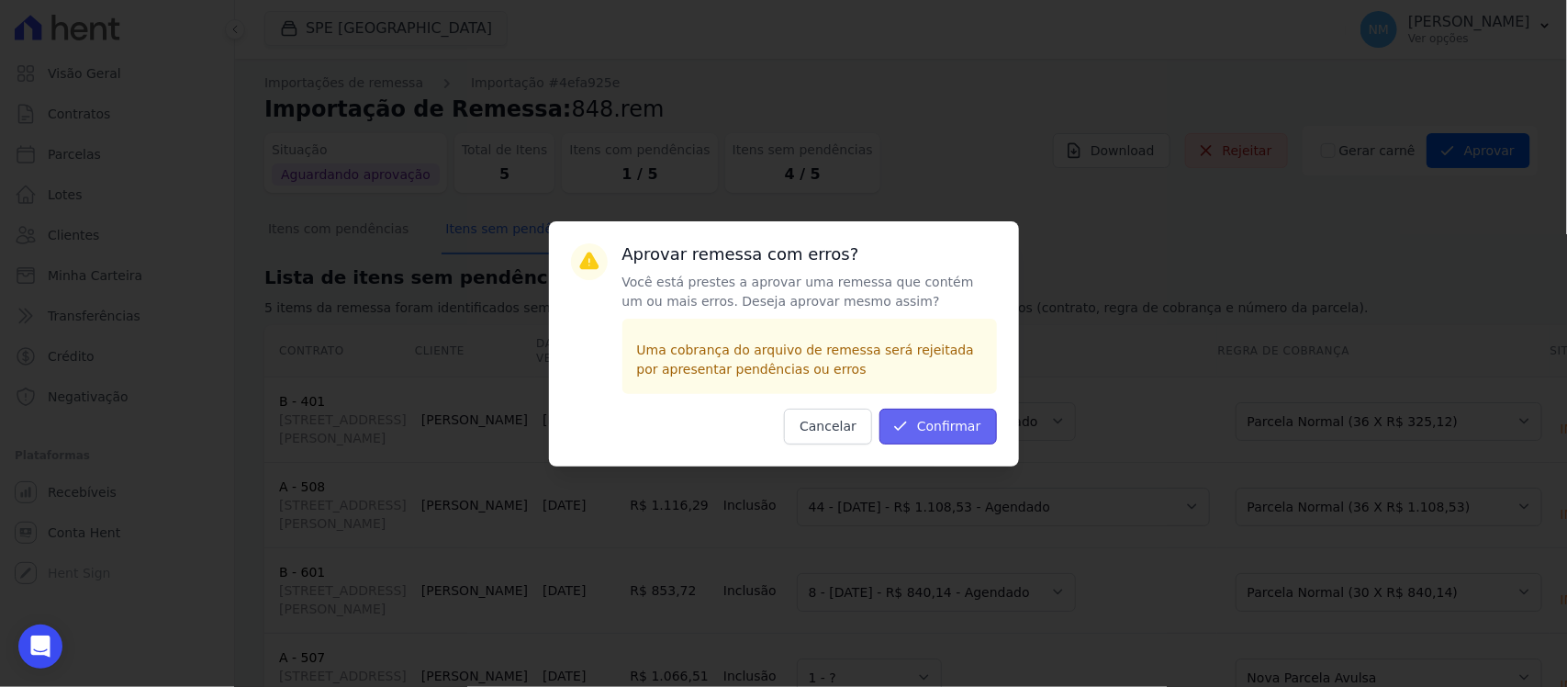
click at [958, 419] on button "Confirmar" at bounding box center [939, 427] width 118 height 36
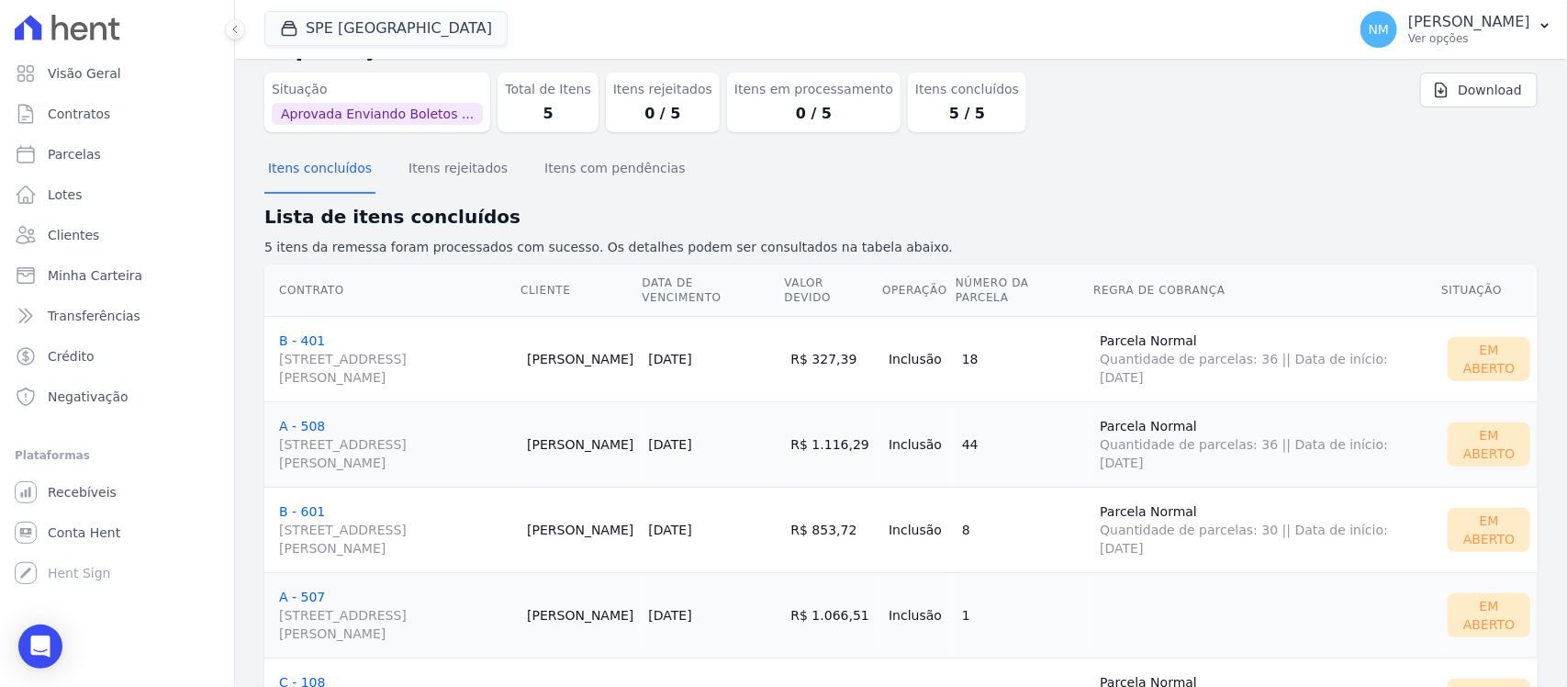
scroll to position [162, 0]
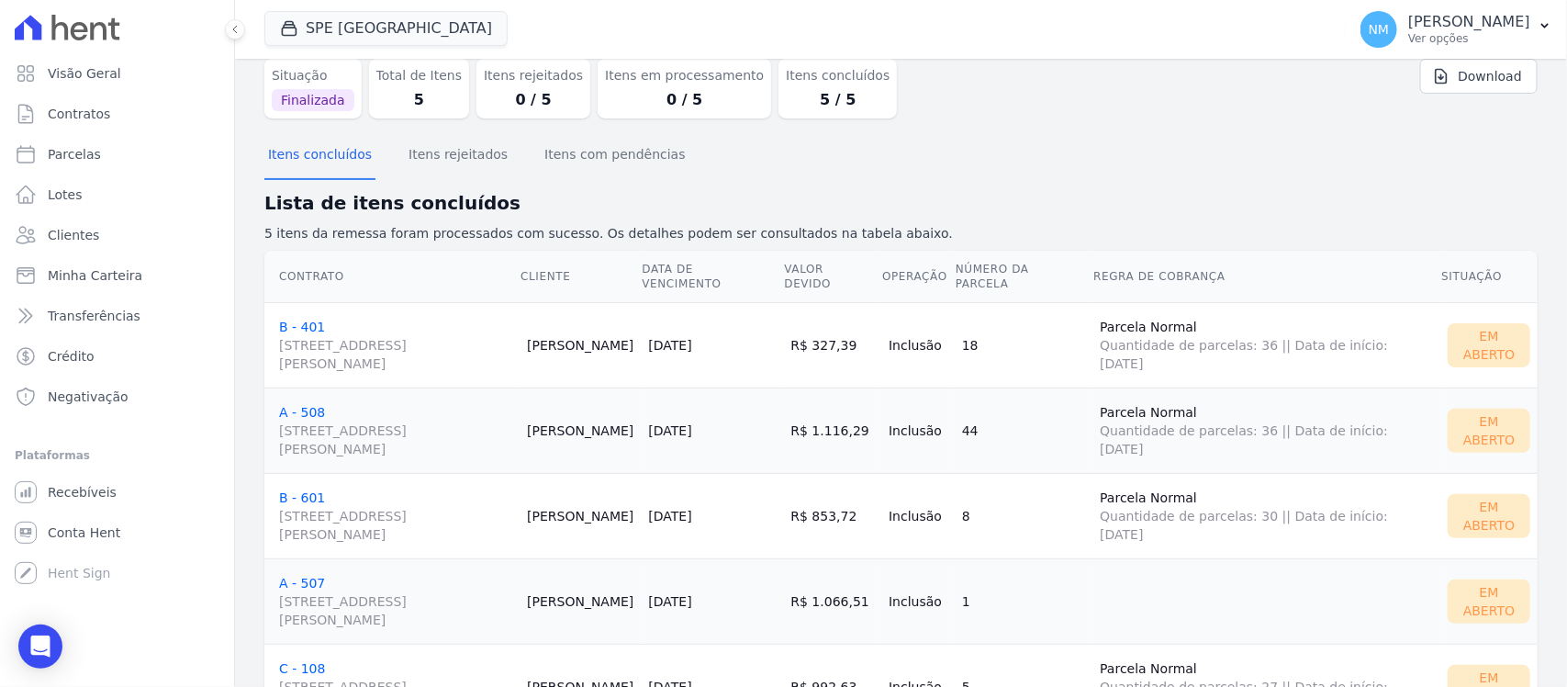
scroll to position [115, 0]
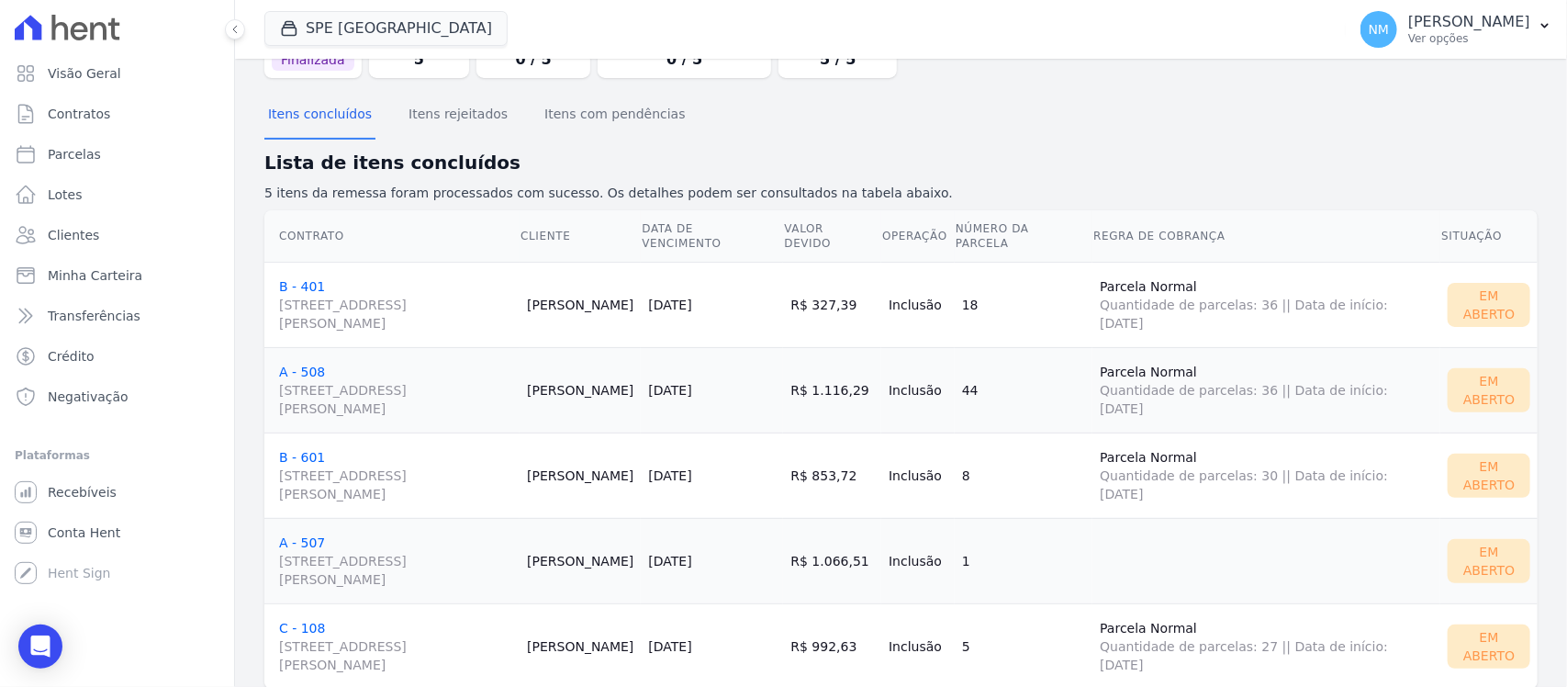
drag, startPoint x: 322, startPoint y: 378, endPoint x: 309, endPoint y: 374, distance: 13.6
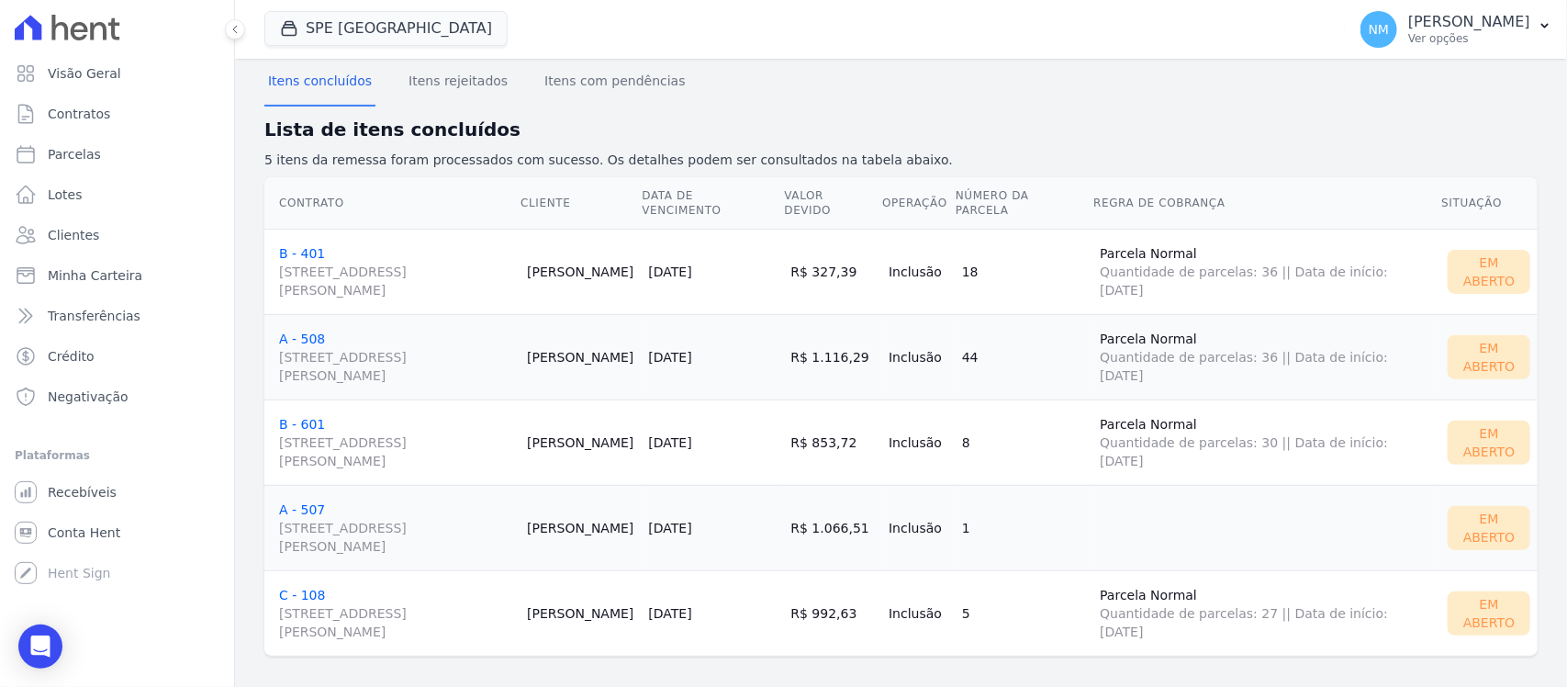
scroll to position [162, 0]
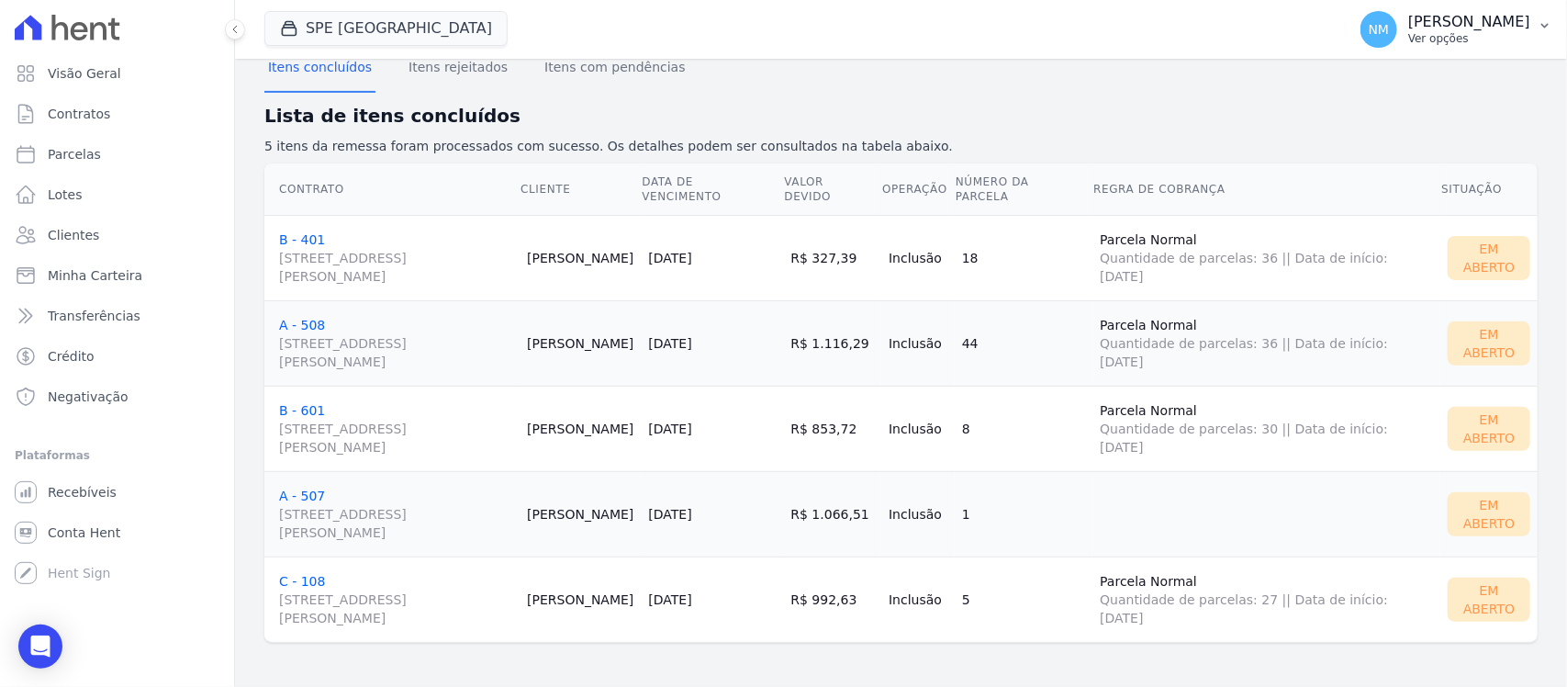
click at [1527, 20] on p "[PERSON_NAME]" at bounding box center [1469, 22] width 122 height 18
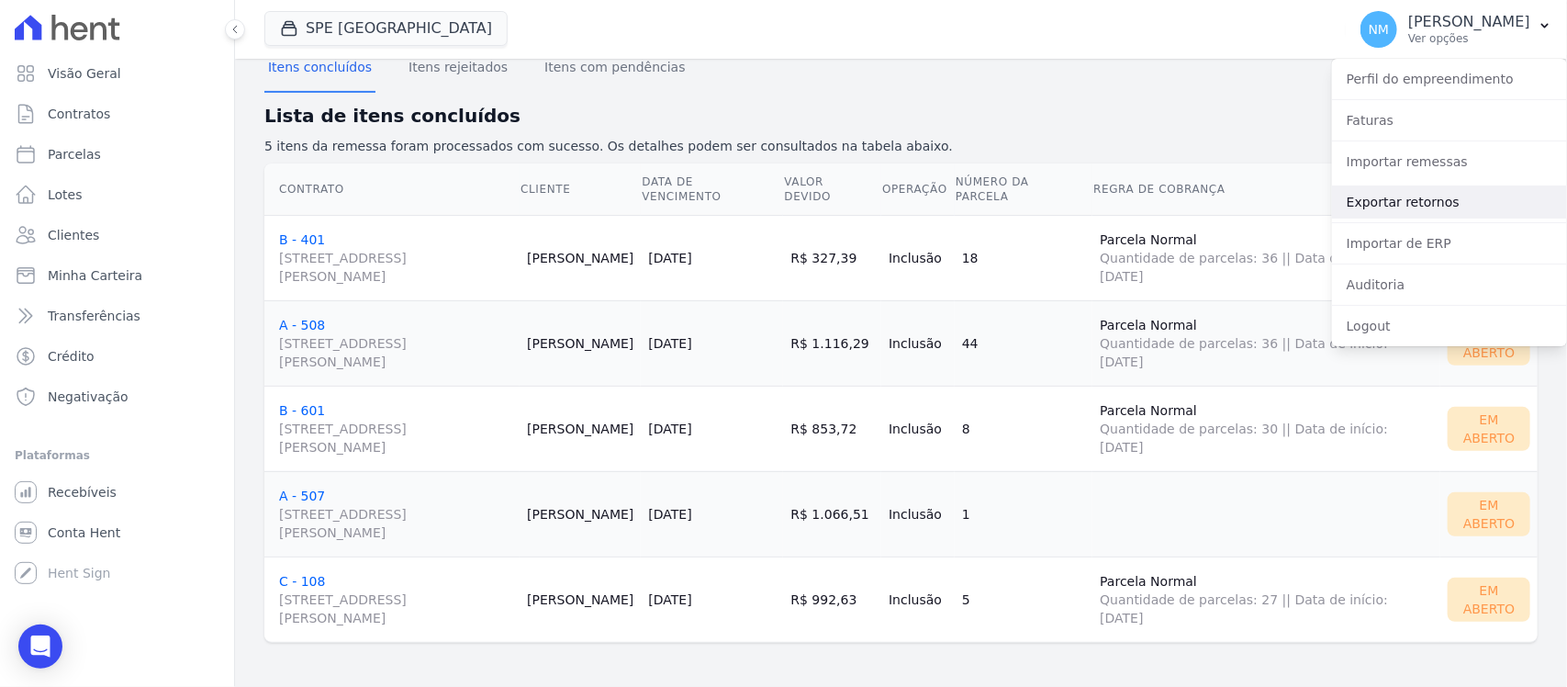
drag, startPoint x: 1424, startPoint y: 207, endPoint x: 939, endPoint y: 207, distance: 484.8
click at [1424, 205] on link "Exportar retornos" at bounding box center [1449, 201] width 235 height 33
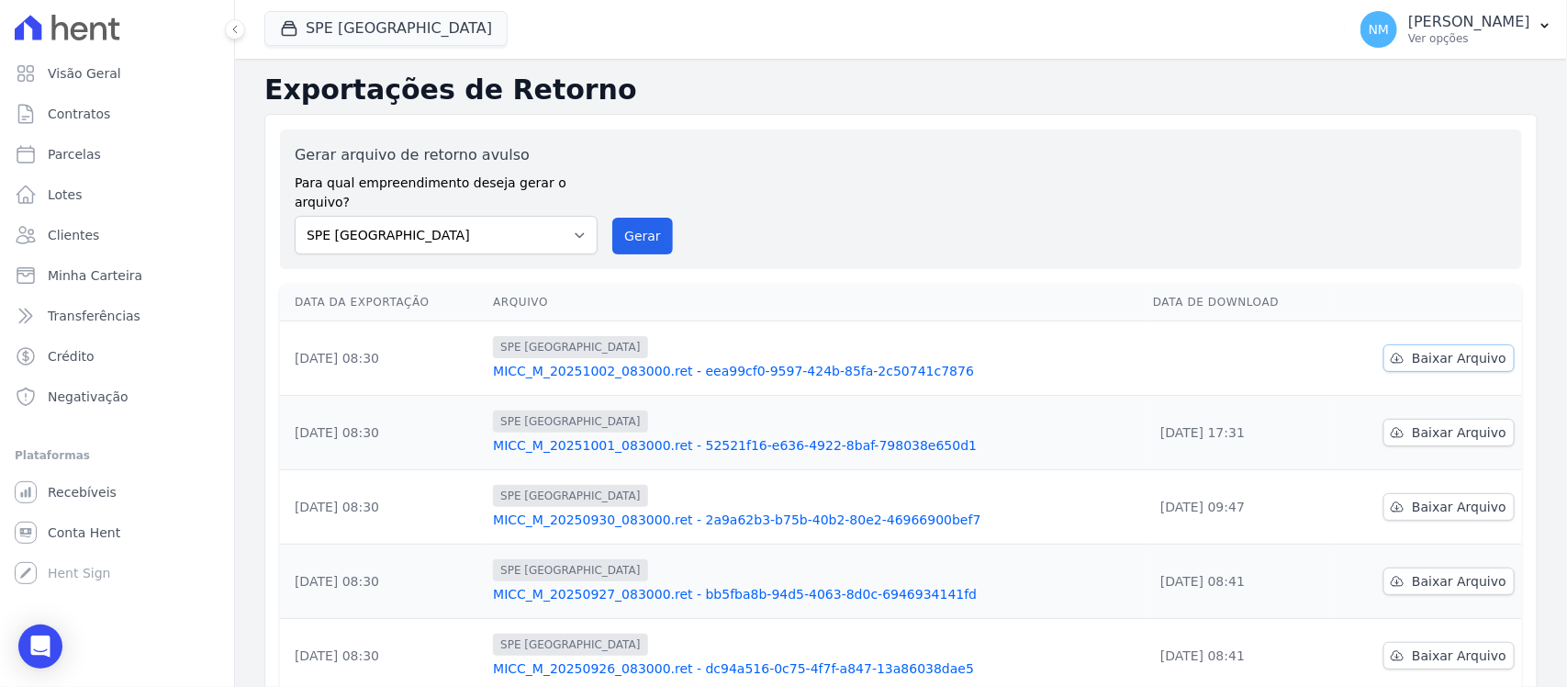
click at [1428, 349] on span "Baixar Arquivo" at bounding box center [1459, 358] width 95 height 18
click at [367, 33] on button "SPE [GEOGRAPHIC_DATA]" at bounding box center [385, 28] width 243 height 35
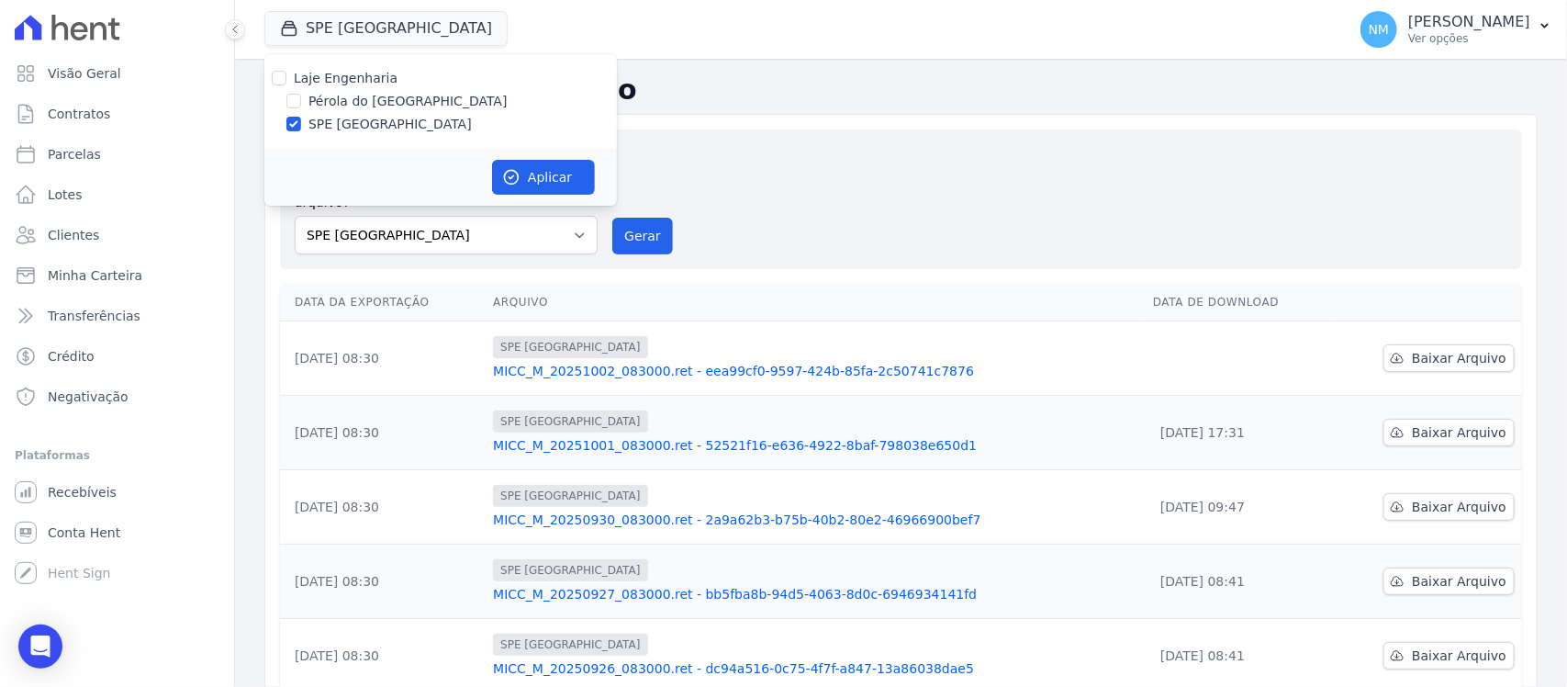
click at [347, 95] on label "Pérola do [GEOGRAPHIC_DATA]" at bounding box center [408, 101] width 199 height 19
click at [301, 95] on input "Pérola do [GEOGRAPHIC_DATA]" at bounding box center [293, 101] width 15 height 15
checkbox input "true"
click at [329, 119] on label "SPE [GEOGRAPHIC_DATA]" at bounding box center [390, 124] width 163 height 19
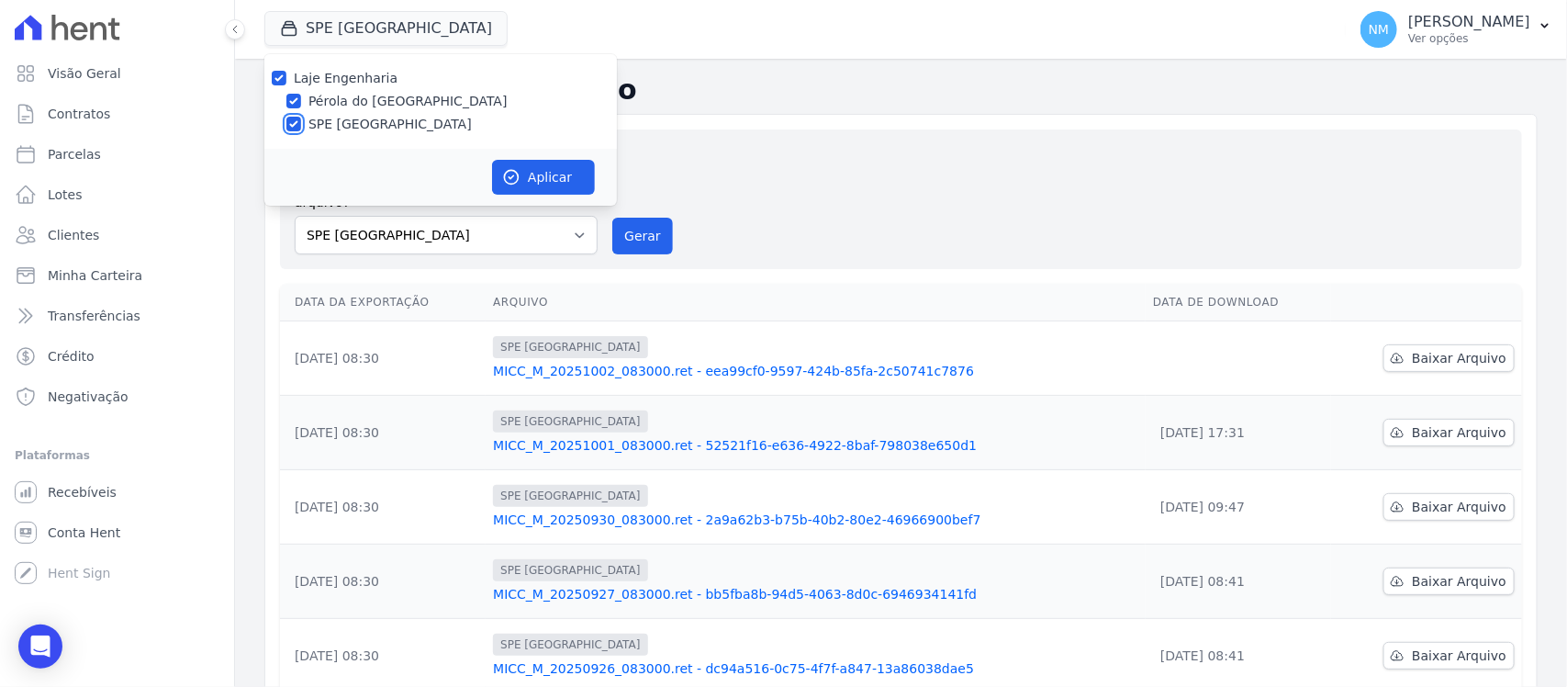
click at [301, 119] on input "SPE [GEOGRAPHIC_DATA]" at bounding box center [293, 124] width 15 height 15
checkbox input "false"
click at [544, 168] on button "Aplicar" at bounding box center [543, 177] width 103 height 35
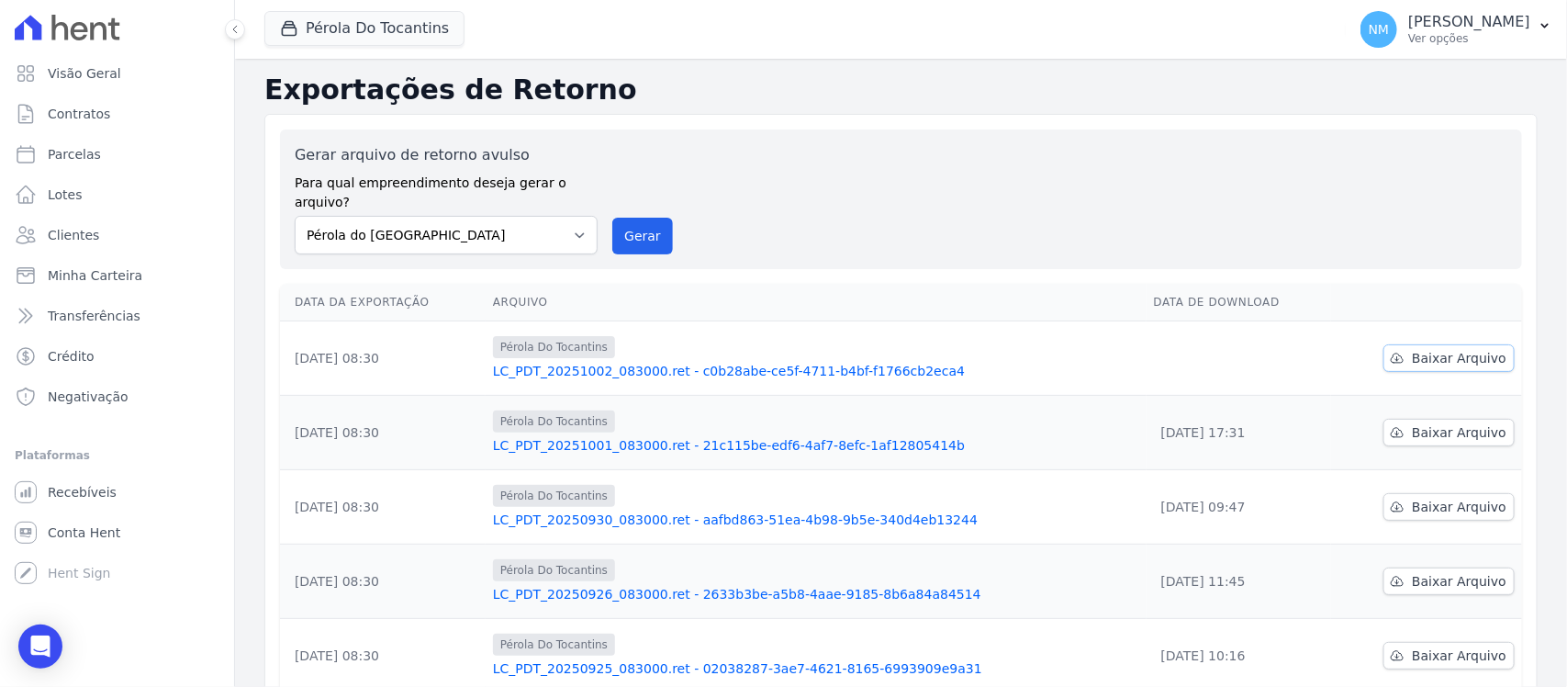
click at [1429, 349] on span "Baixar Arquivo" at bounding box center [1459, 358] width 95 height 18
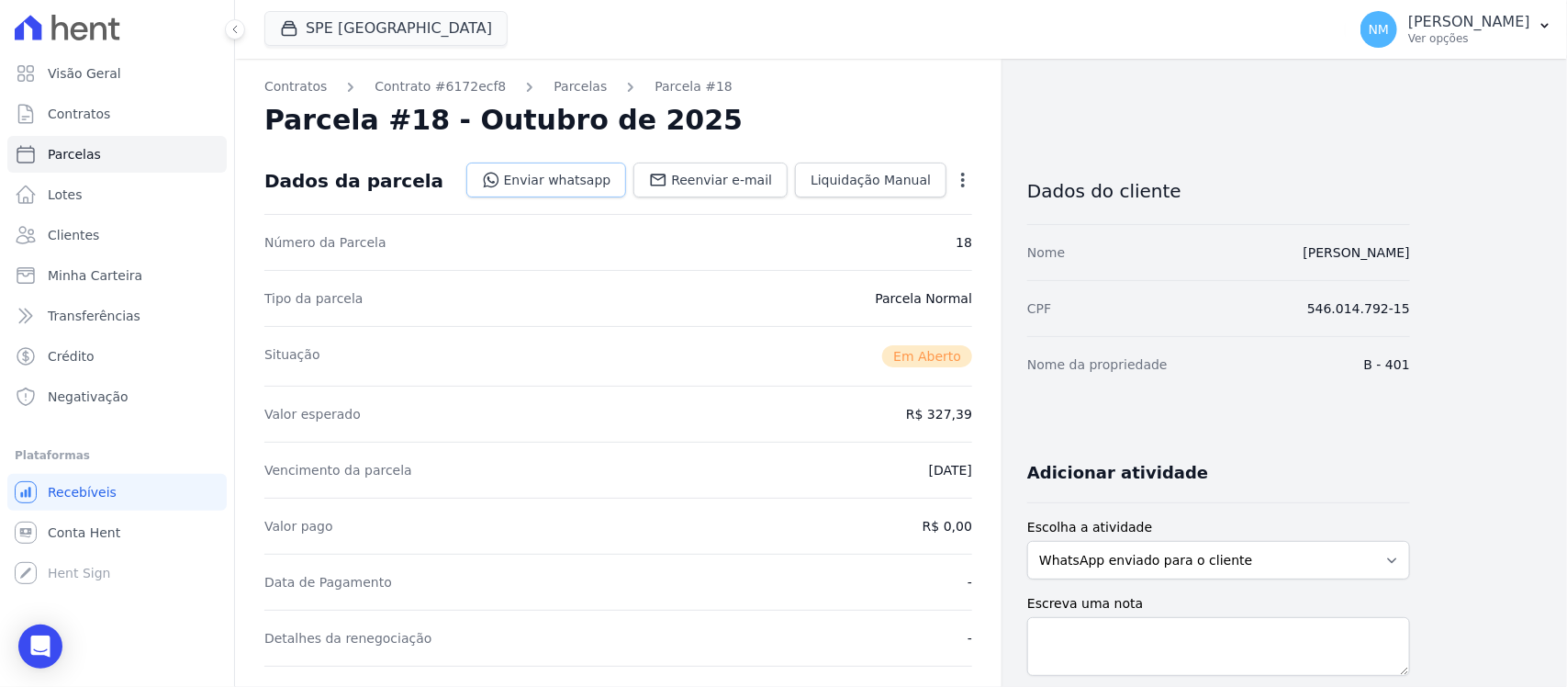
click at [597, 175] on link "Enviar whatsapp" at bounding box center [546, 180] width 161 height 35
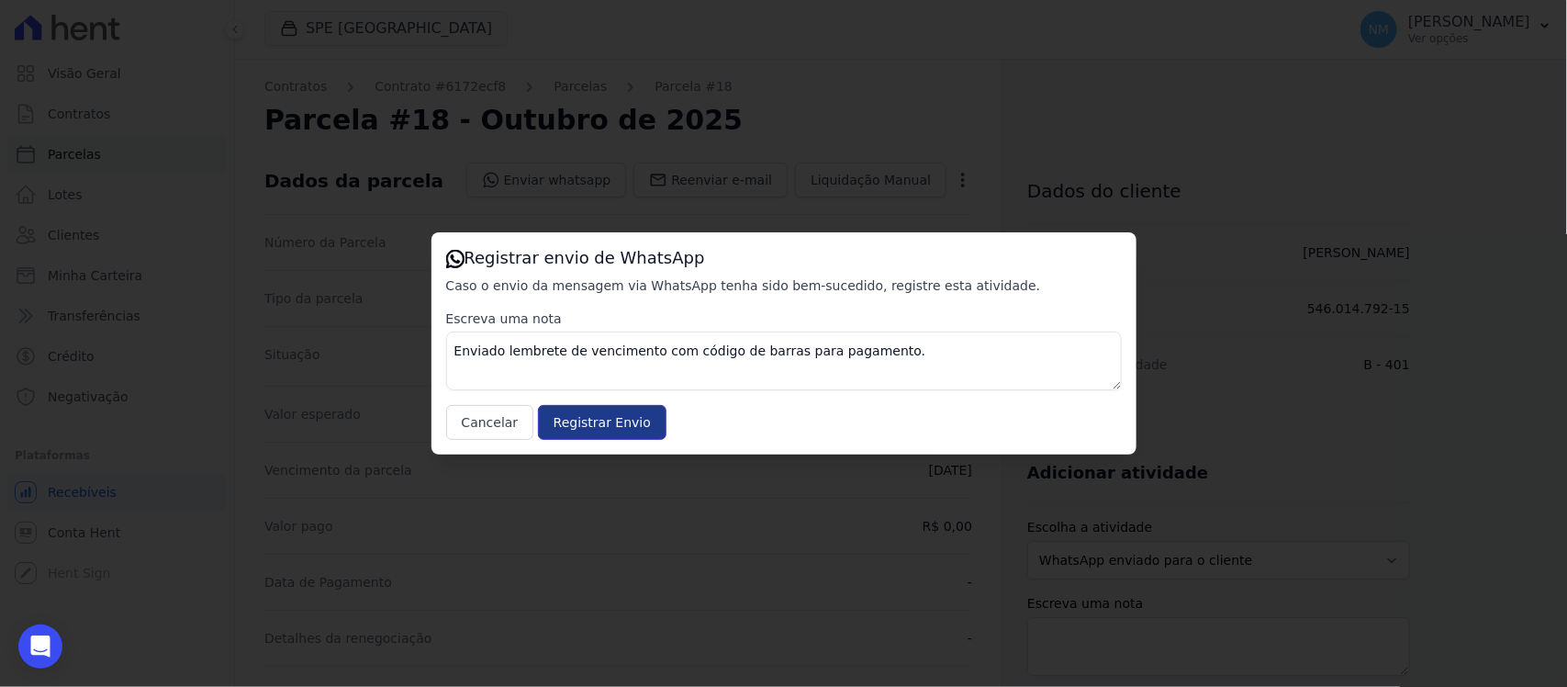
click at [611, 420] on input "Registrar Envio" at bounding box center [602, 422] width 129 height 35
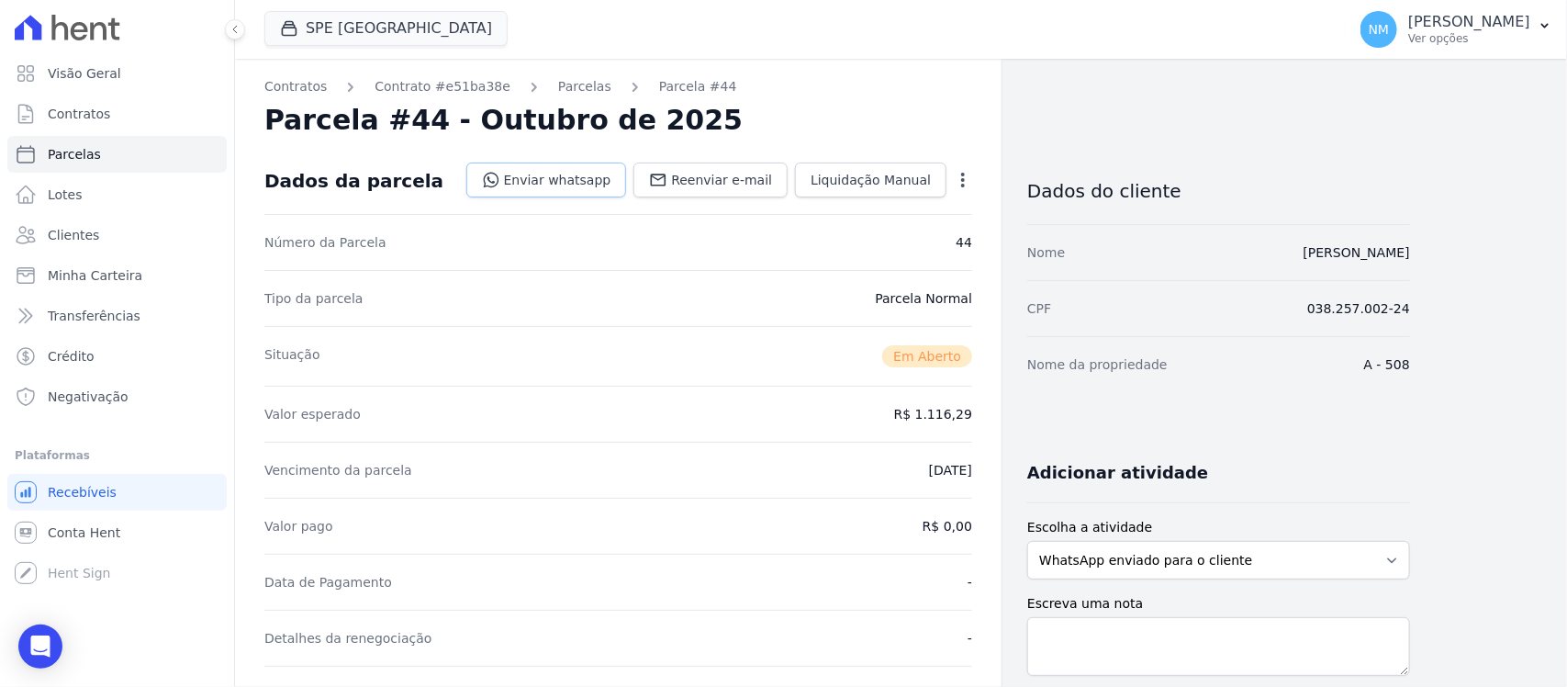
click at [603, 179] on link "Enviar whatsapp" at bounding box center [546, 180] width 161 height 35
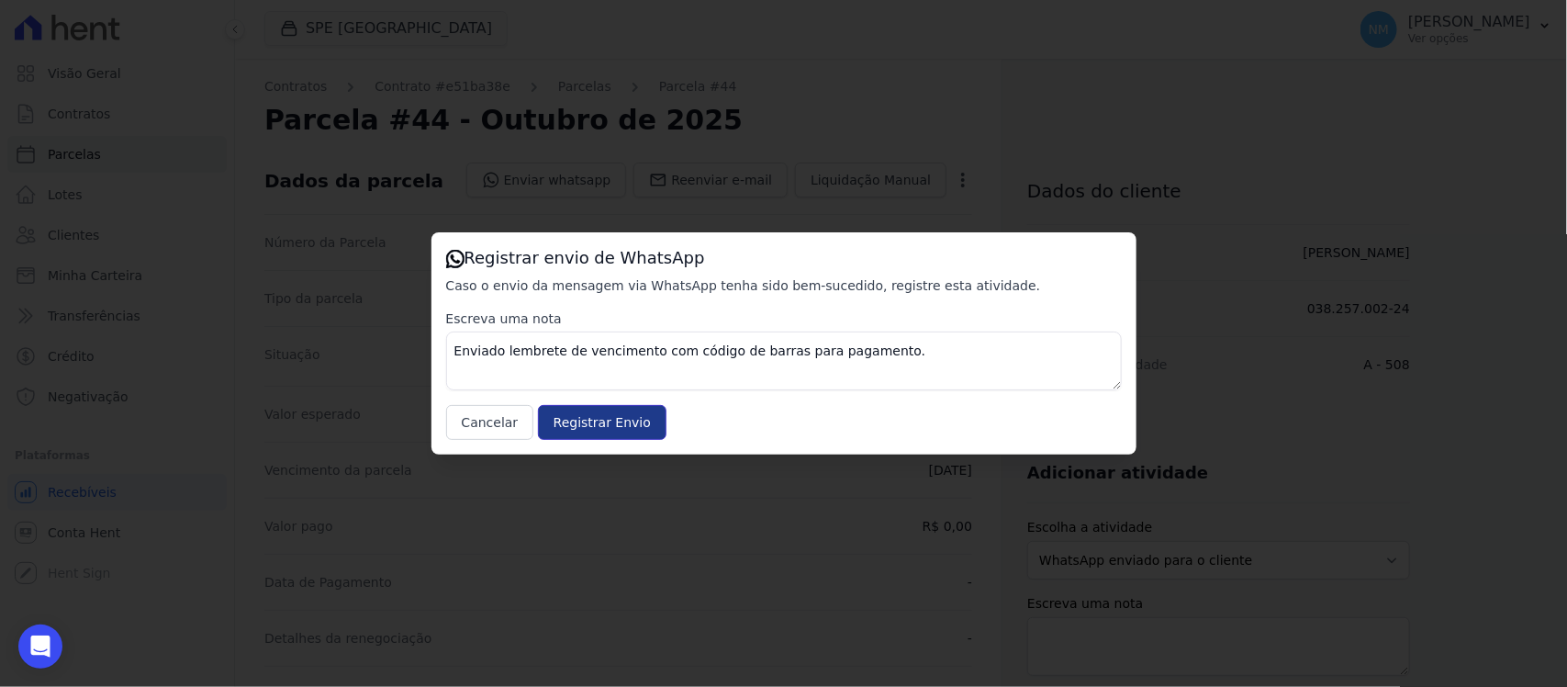
click at [607, 415] on input "Registrar Envio" at bounding box center [602, 422] width 129 height 35
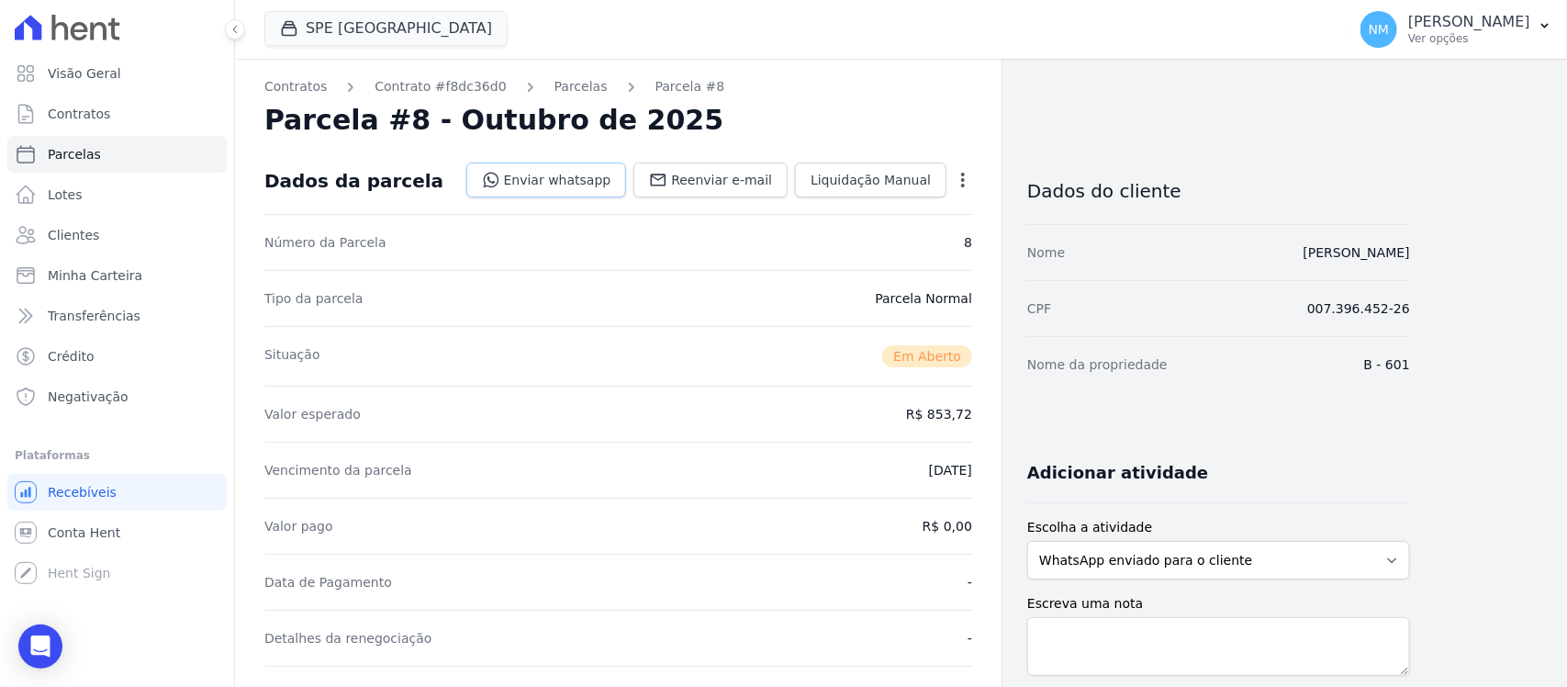
click at [553, 175] on link "Enviar whatsapp" at bounding box center [546, 180] width 161 height 35
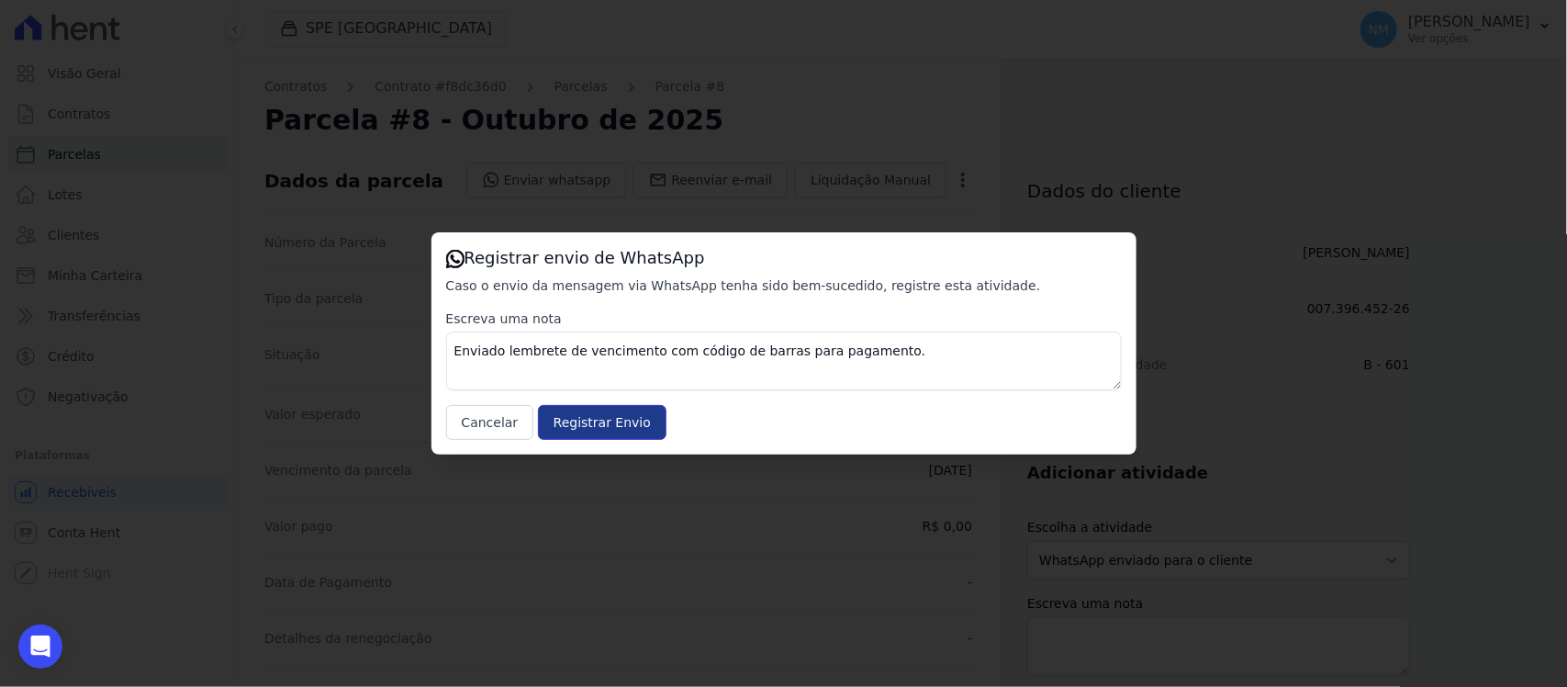
click at [634, 415] on input "Registrar Envio" at bounding box center [602, 422] width 129 height 35
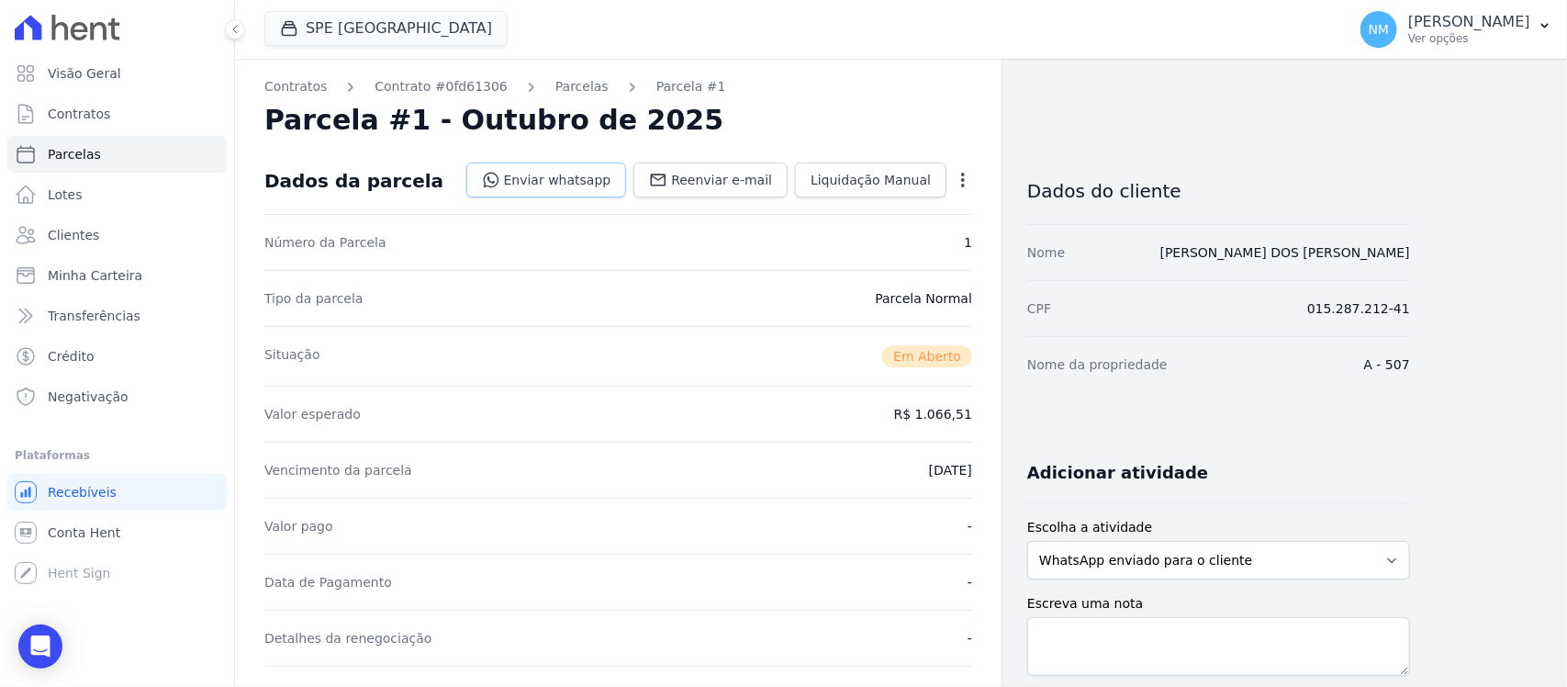
click at [548, 173] on link "Enviar whatsapp" at bounding box center [546, 180] width 161 height 35
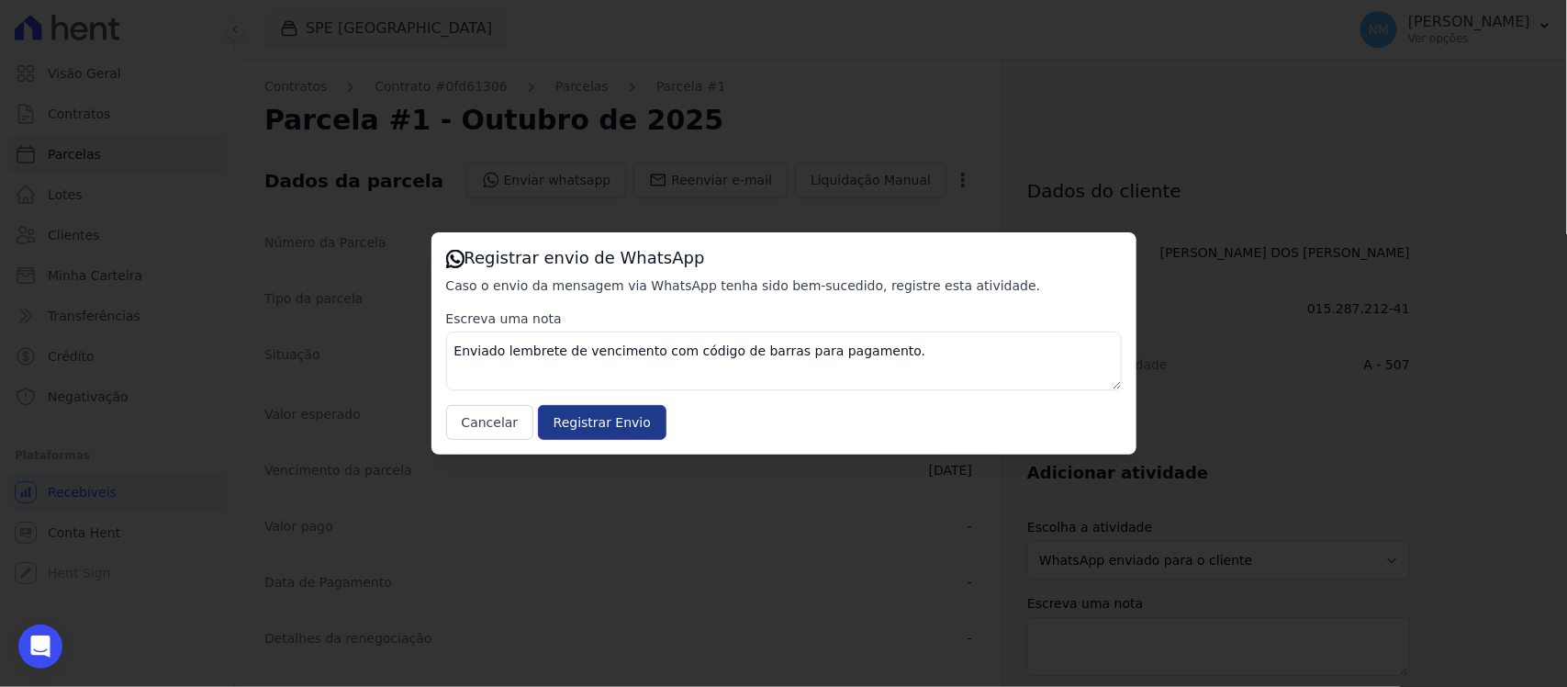
click at [624, 424] on input "Registrar Envio" at bounding box center [602, 422] width 129 height 35
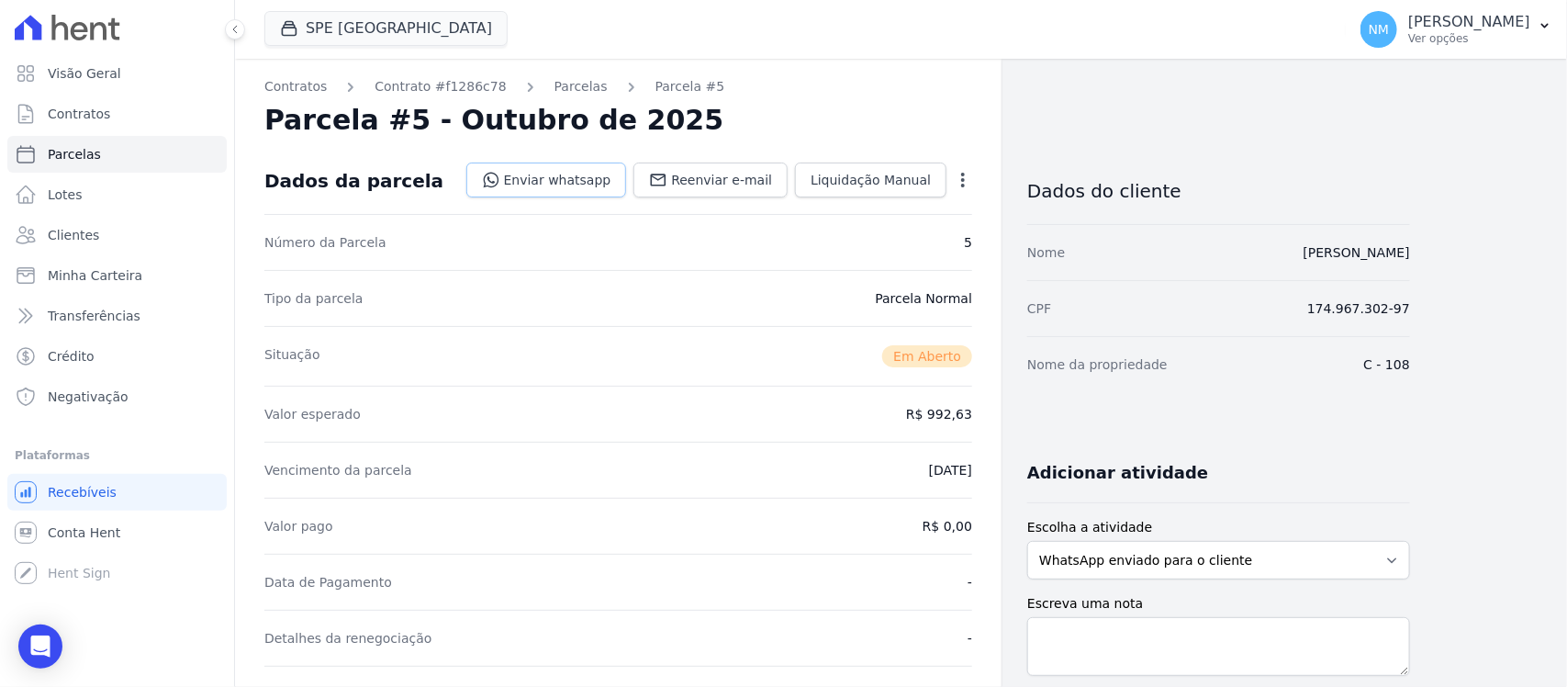
click at [583, 172] on link "Enviar whatsapp" at bounding box center [546, 180] width 161 height 35
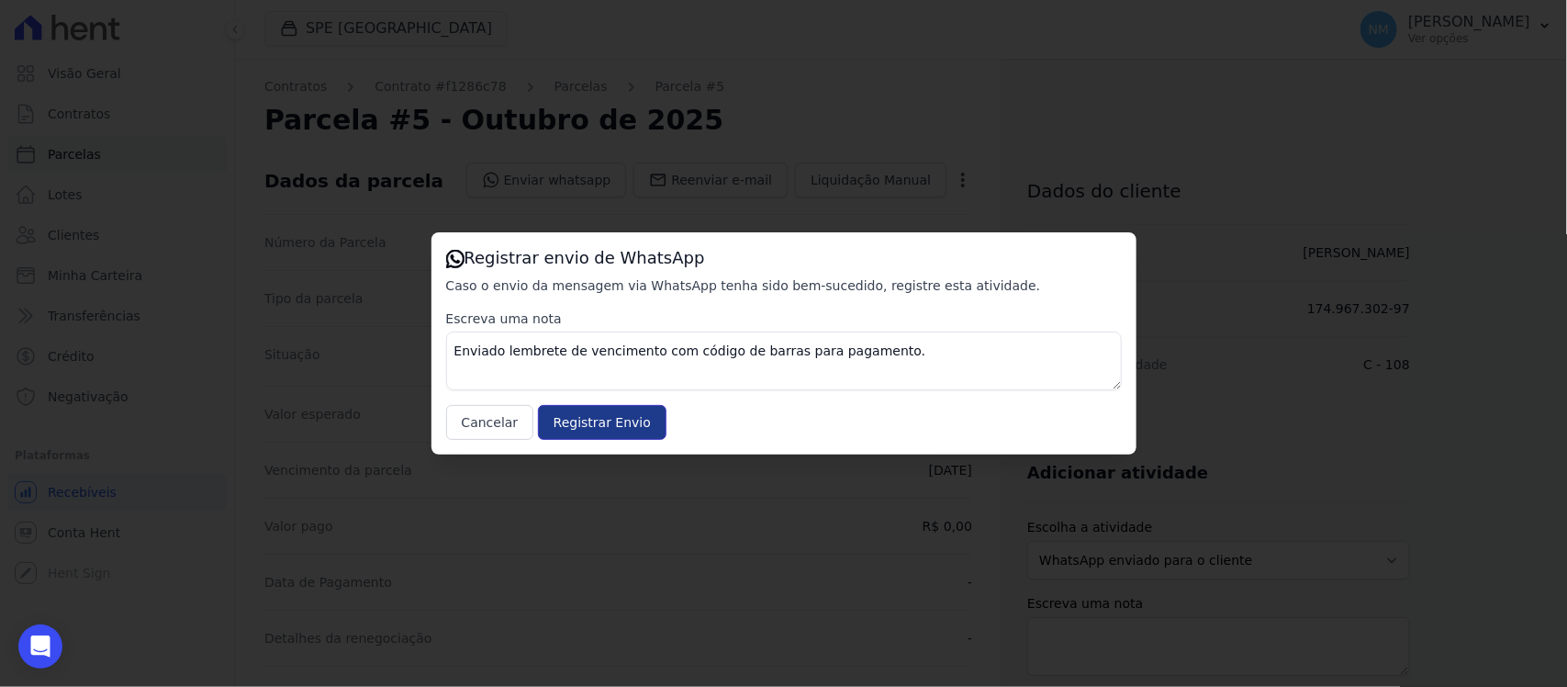
click at [603, 425] on input "Registrar Envio" at bounding box center [602, 422] width 129 height 35
